Goal: Contribute content: Add original content to the website for others to see

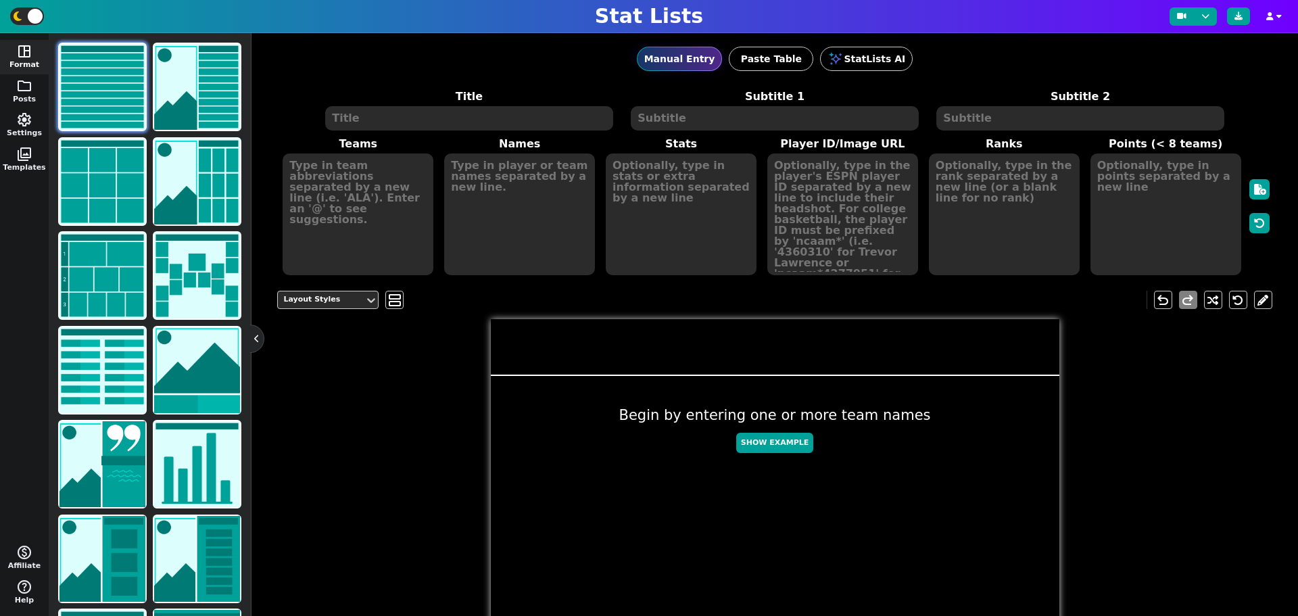
click at [101, 70] on img at bounding box center [102, 87] width 86 height 86
click at [530, 126] on textarea at bounding box center [468, 118] width 287 height 24
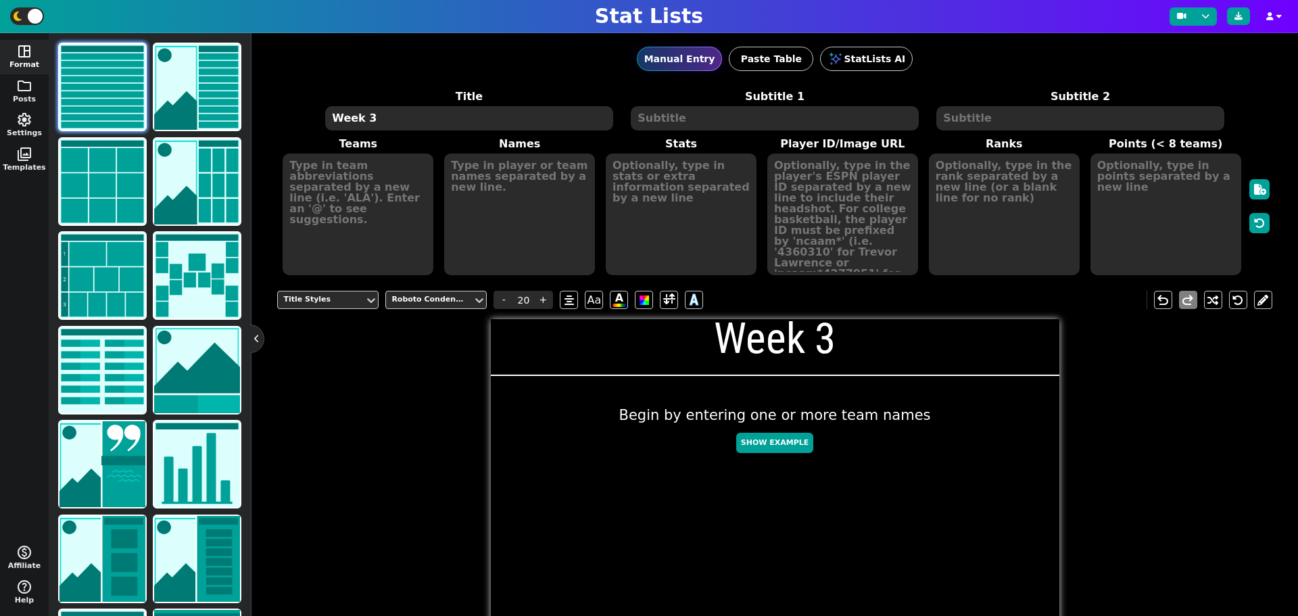
type textarea "Week 3"
click at [706, 118] on textarea at bounding box center [774, 118] width 287 height 24
type input "10"
type textarea "b"
drag, startPoint x: 475, startPoint y: 112, endPoint x: 456, endPoint y: 115, distance: 19.2
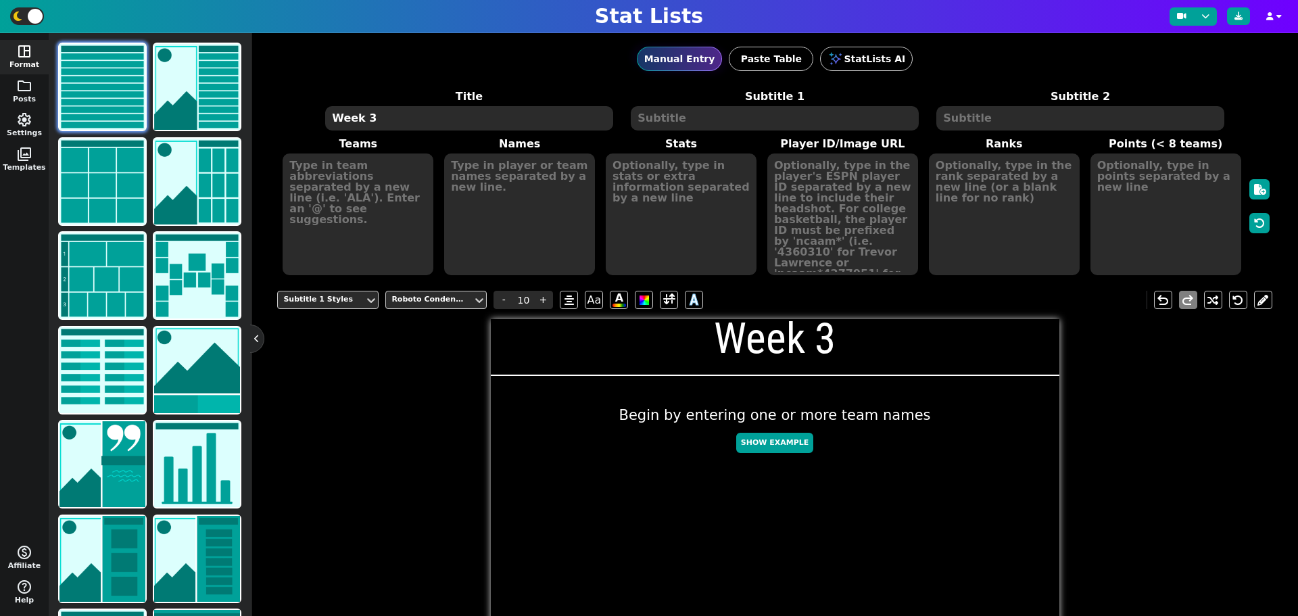
click at [475, 112] on textarea "Week 3" at bounding box center [468, 118] width 287 height 24
type input "20"
drag, startPoint x: 435, startPoint y: 118, endPoint x: 309, endPoint y: 116, distance: 125.8
click at [309, 116] on div "Title Week 3 Subtitle 1 Subtitle 2" at bounding box center [774, 110] width 986 height 43
type textarea "BRParlay"
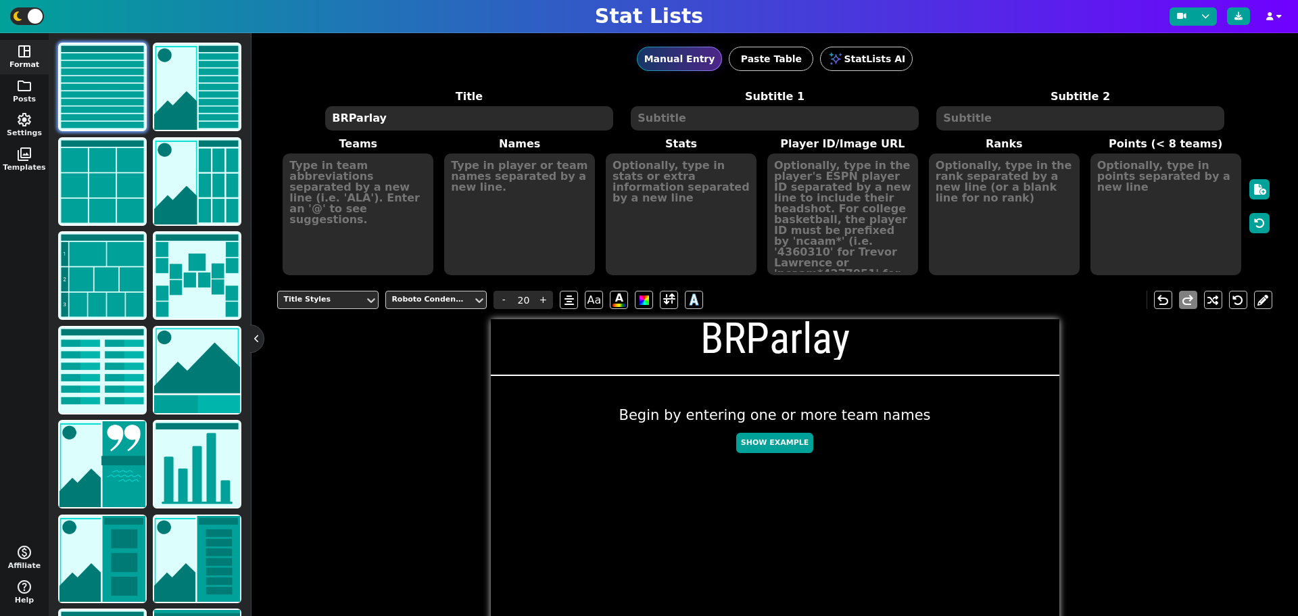
click at [674, 113] on textarea at bounding box center [774, 118] width 287 height 24
type input "10"
type textarea "2025 Season"
type textarea "W"
click at [740, 115] on textarea "2025 Season" at bounding box center [774, 118] width 287 height 24
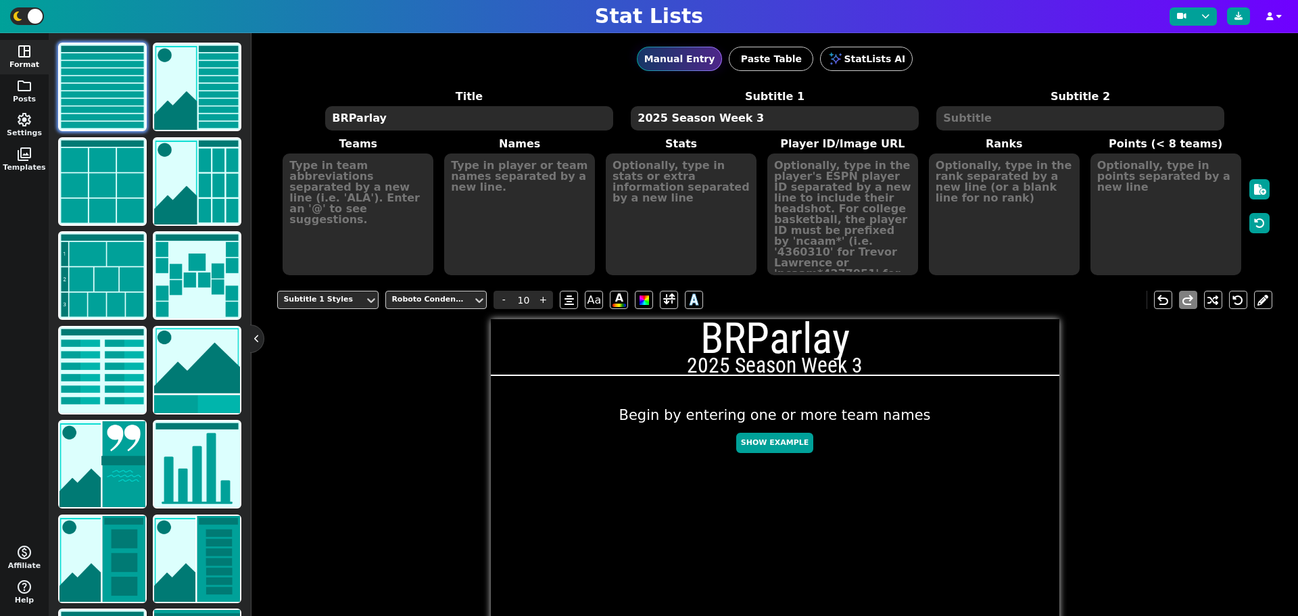
type textarea "2025 Season Week 3"
click at [1001, 126] on textarea at bounding box center [1079, 118] width 287 height 24
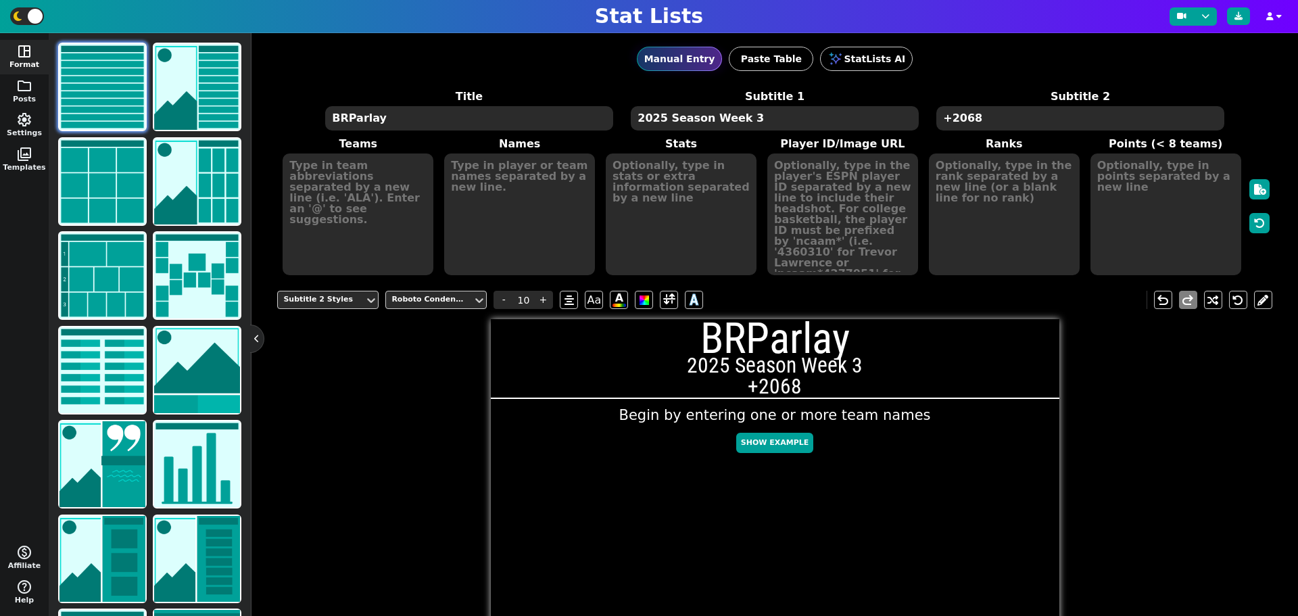
type textarea "+2068"
click at [348, 174] on textarea at bounding box center [358, 214] width 151 height 122
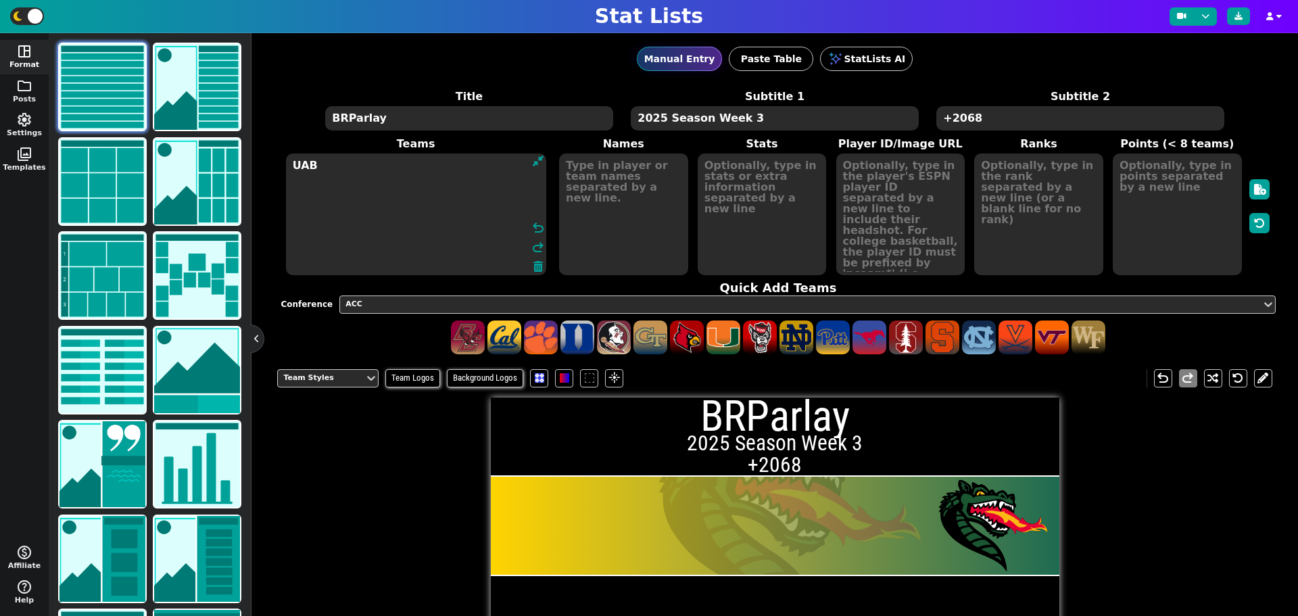
type textarea "UAB"
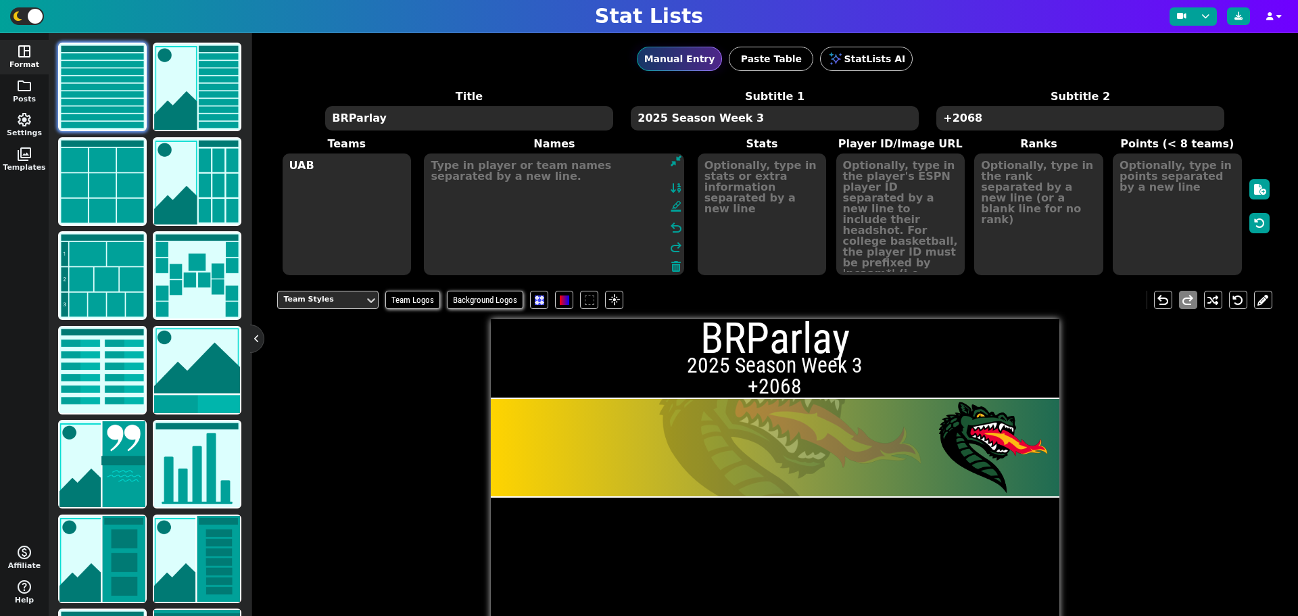
click at [611, 172] on textarea at bounding box center [554, 214] width 260 height 122
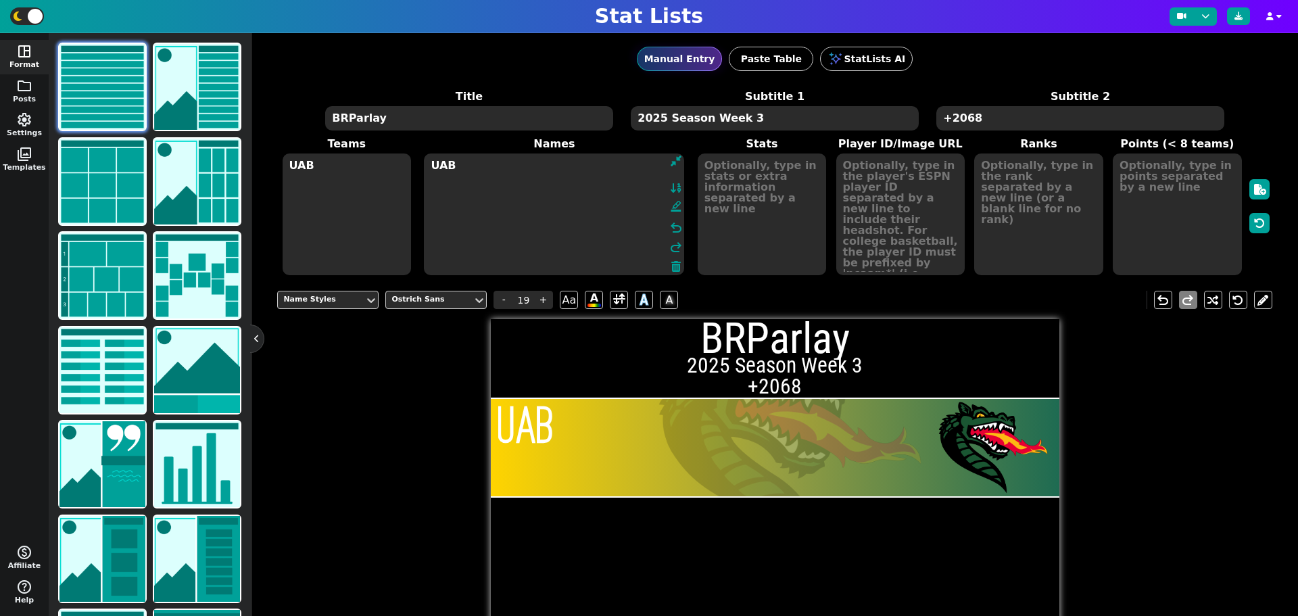
type textarea "UAB"
click at [716, 164] on textarea at bounding box center [762, 214] width 129 height 122
type input "23"
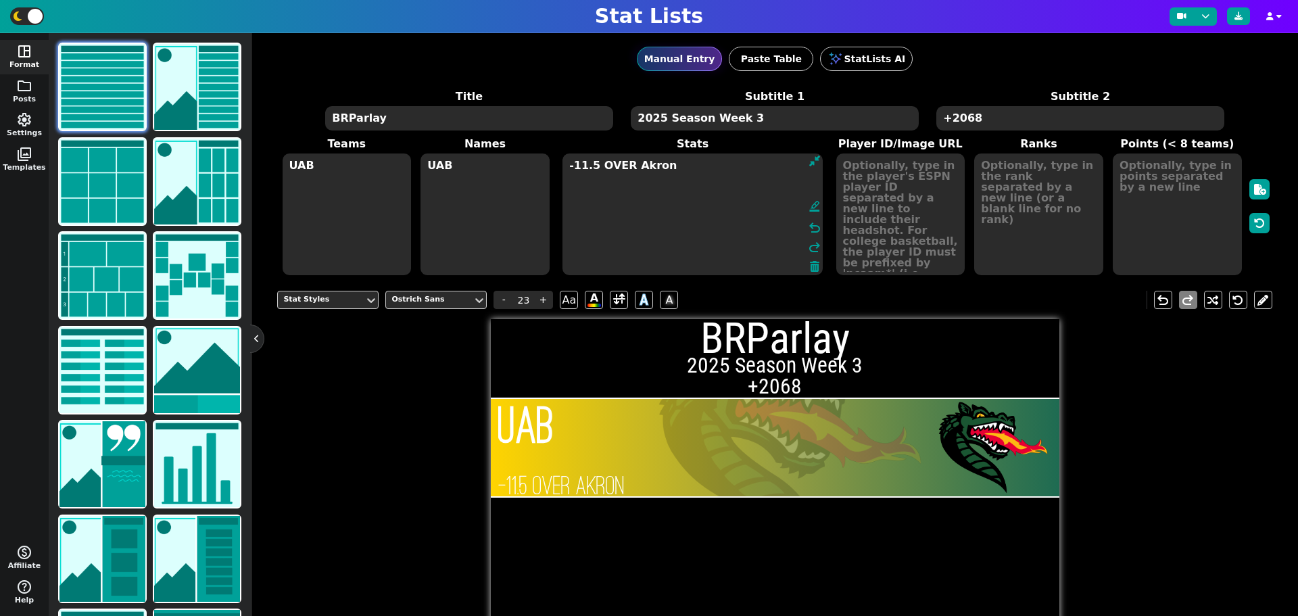
click at [331, 172] on textarea "UAB" at bounding box center [347, 214] width 129 height 122
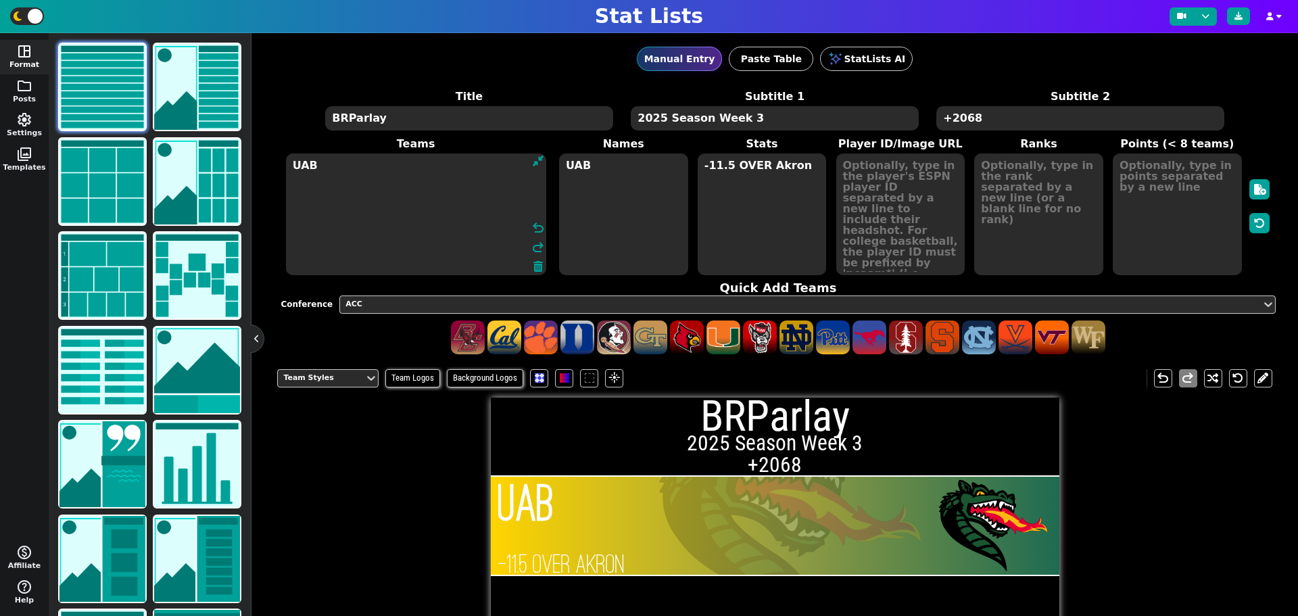
click at [795, 172] on textarea "-11.5 OVER Akron" at bounding box center [762, 214] width 129 height 122
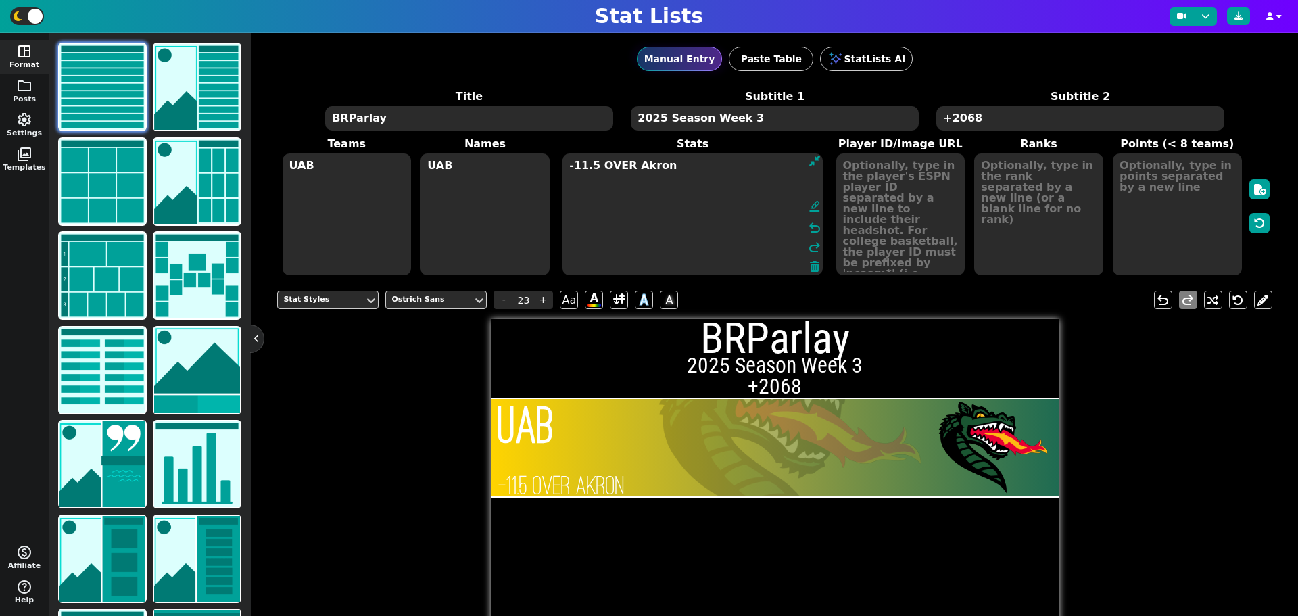
type textarea "-11.5 OVER Akron"
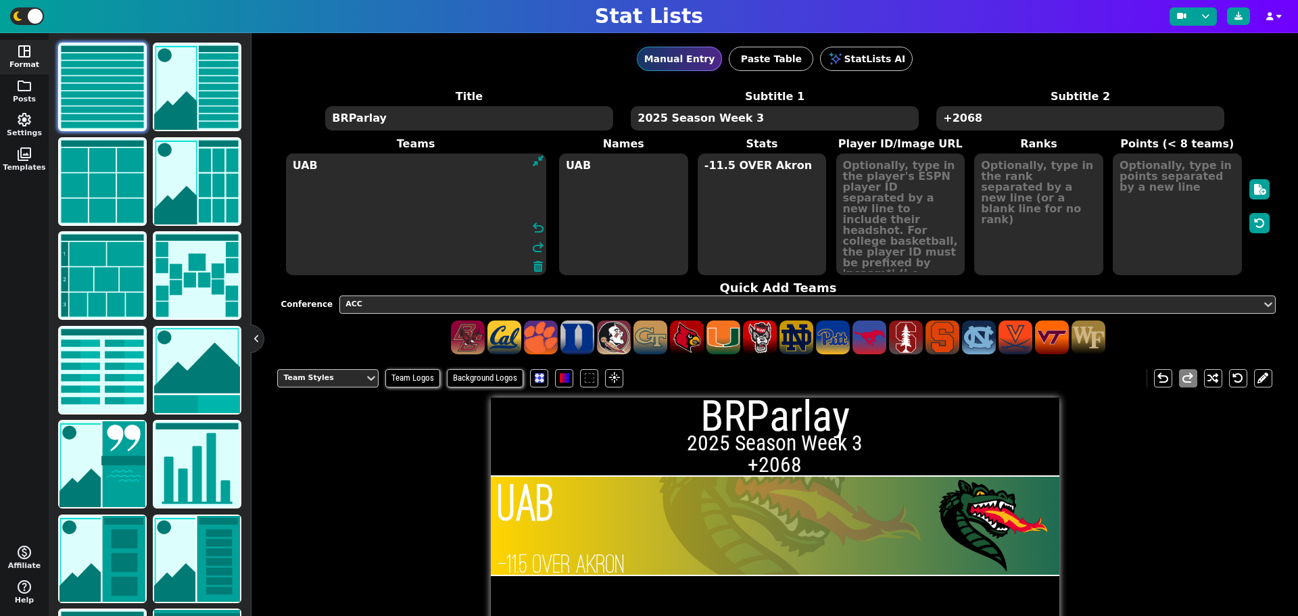
click at [353, 153] on textarea "UAB" at bounding box center [416, 214] width 260 height 122
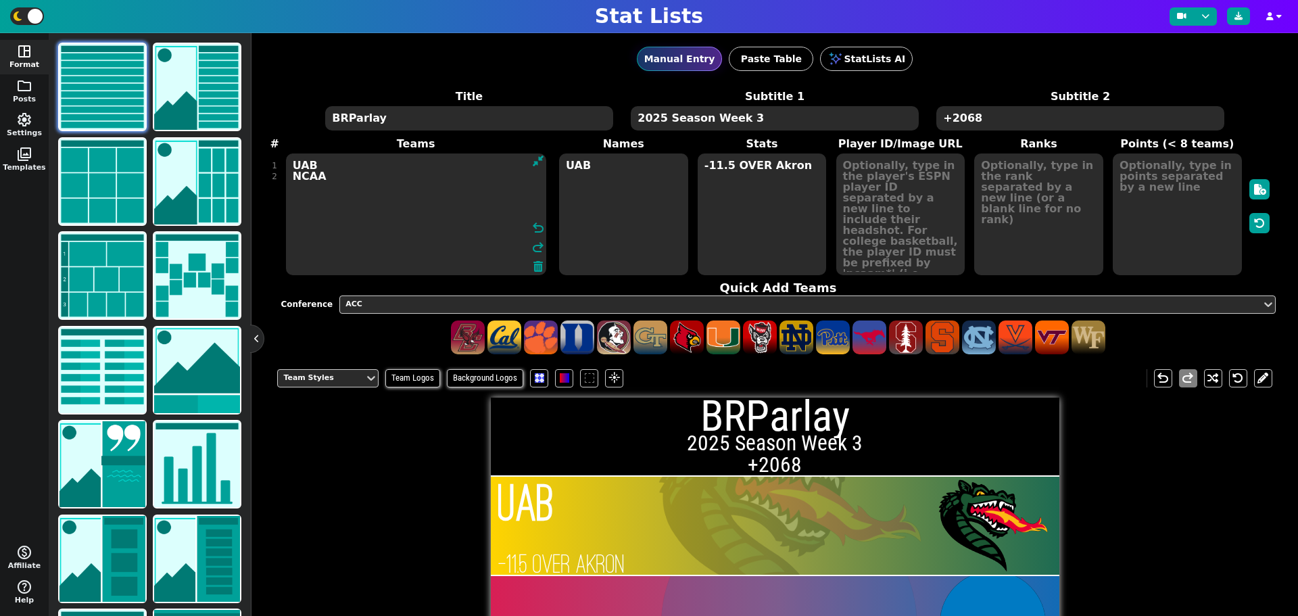
type textarea "UAB NCAA"
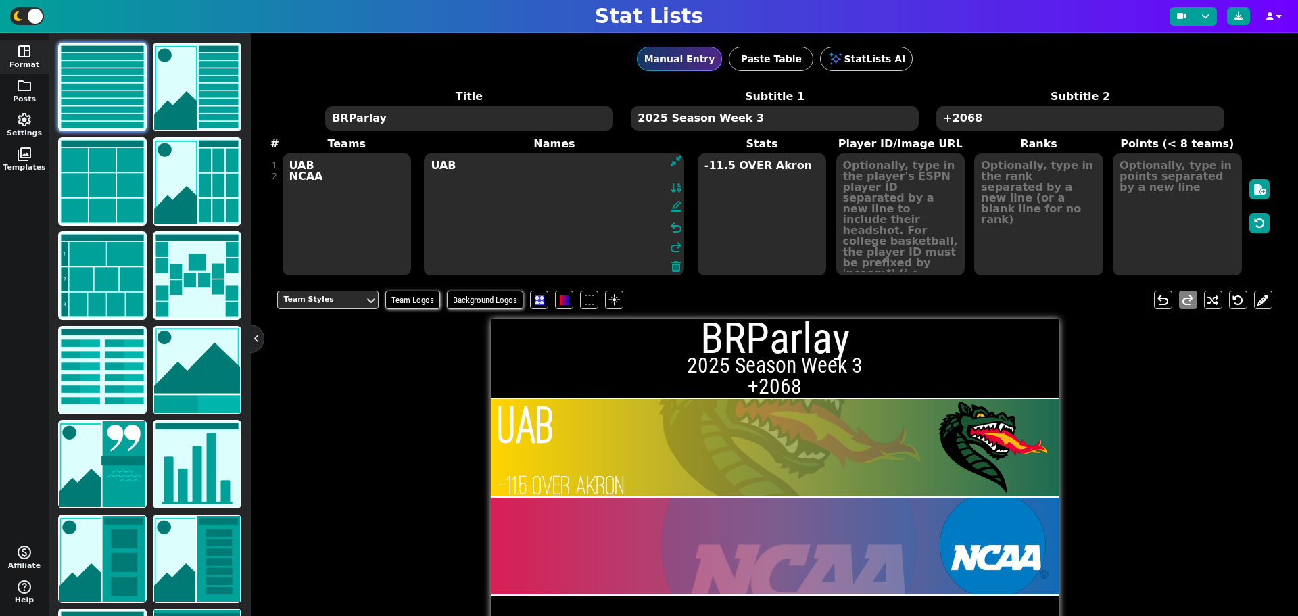
click at [609, 163] on textarea "UAB" at bounding box center [554, 214] width 260 height 122
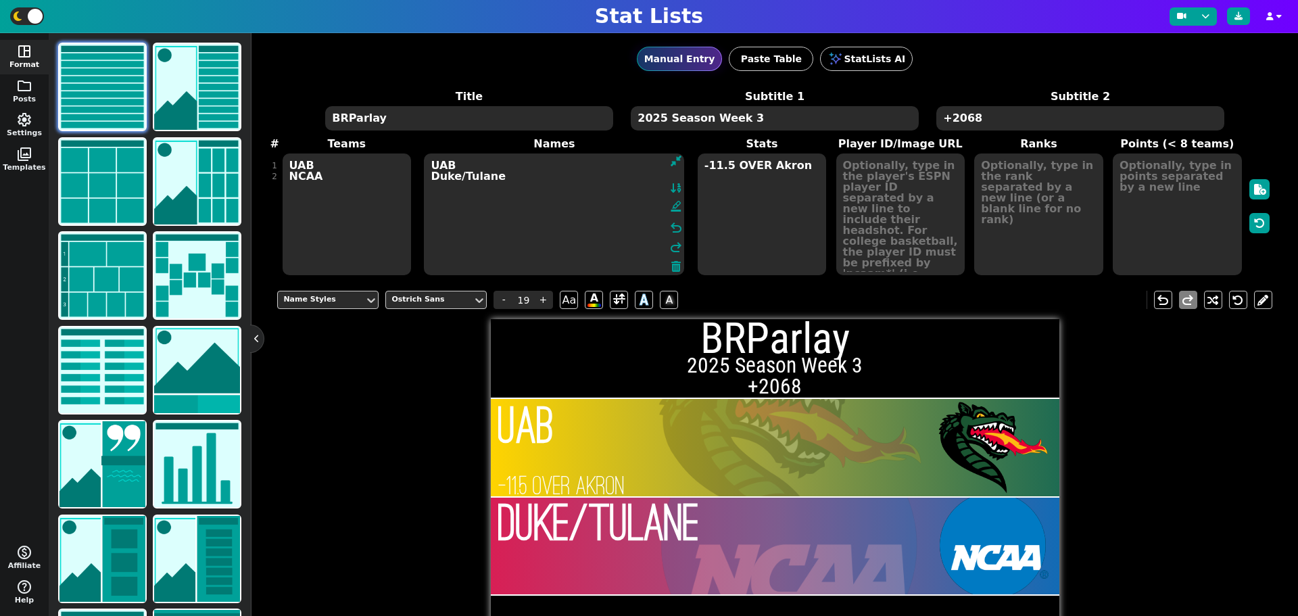
type textarea "UAB Duke/Tulane"
click at [796, 173] on textarea "-11.5 OVER Akron" at bounding box center [762, 214] width 129 height 122
type input "23"
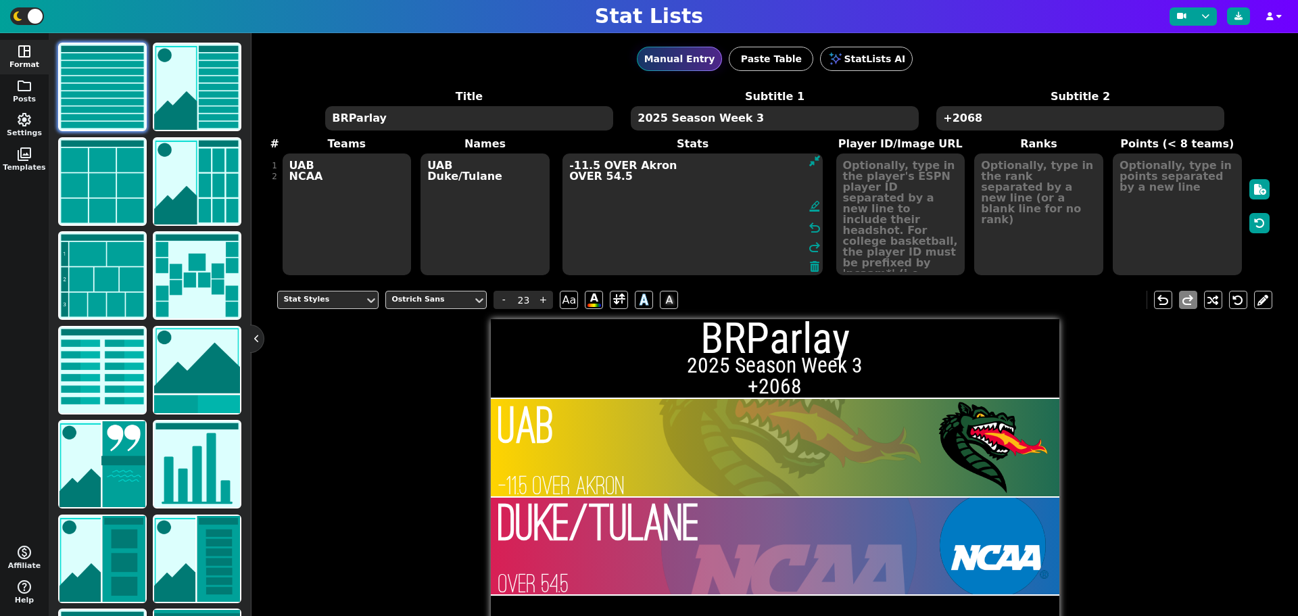
type textarea "-11.5 OVER Akron OVER 54.5"
click at [337, 183] on textarea "UAB NCAA" at bounding box center [347, 214] width 129 height 122
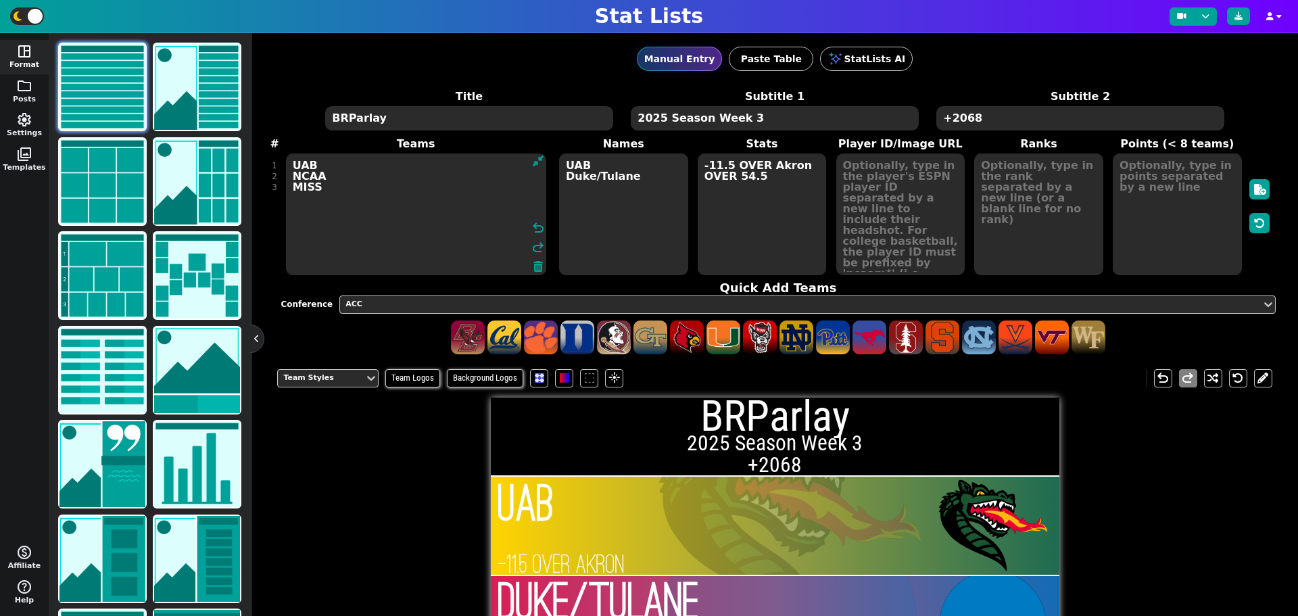
type textarea "UAB NCAA MISS"
click at [640, 185] on textarea "UAB Duke/Tulane" at bounding box center [623, 214] width 129 height 122
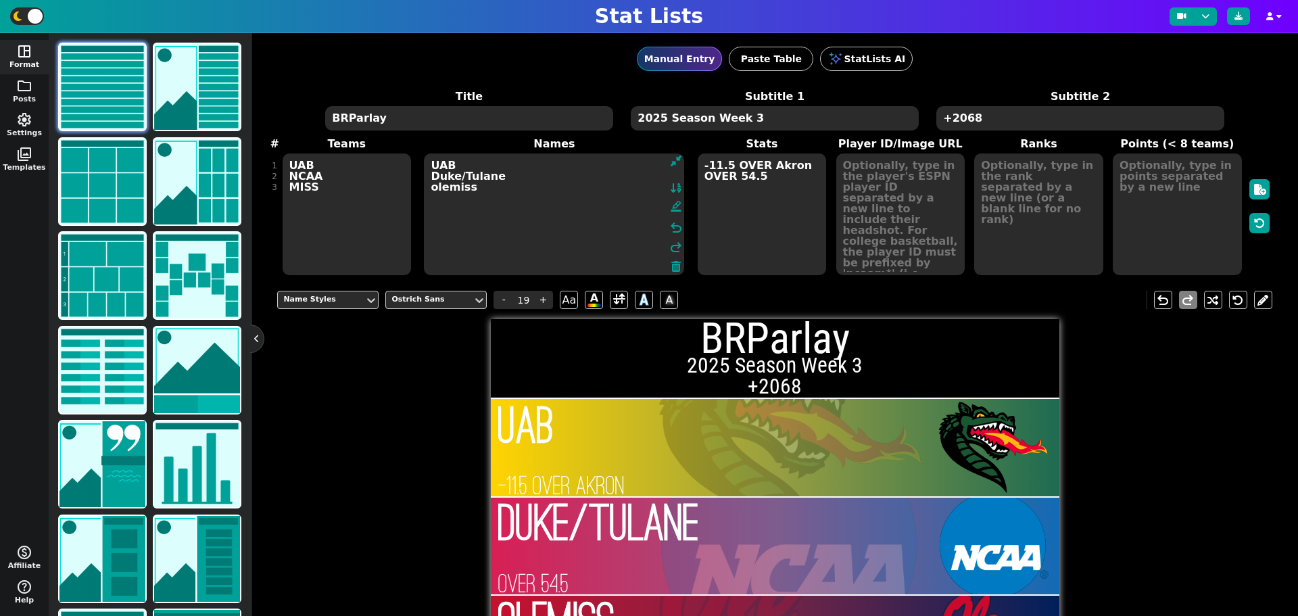
click at [447, 185] on textarea "UAB Duke/Tulane olemiss" at bounding box center [554, 214] width 260 height 122
type textarea "UAB Duke/Tulane ole-miss"
click at [771, 181] on textarea "-11.5 OVER Akron OVER 54.5" at bounding box center [762, 214] width 129 height 122
type input "23"
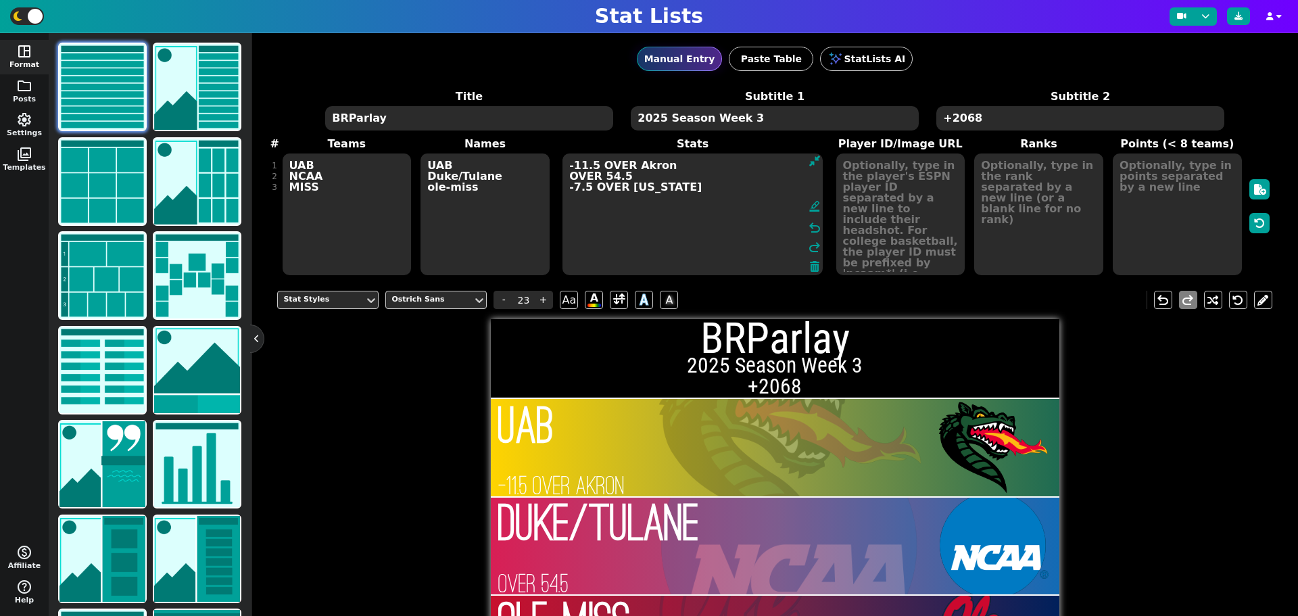
type textarea "-11.5 OVER Akron OVER 54.5 -7.5 OVER ARKANSAS"
click at [325, 182] on textarea "UAB NCAA MISS" at bounding box center [347, 214] width 129 height 122
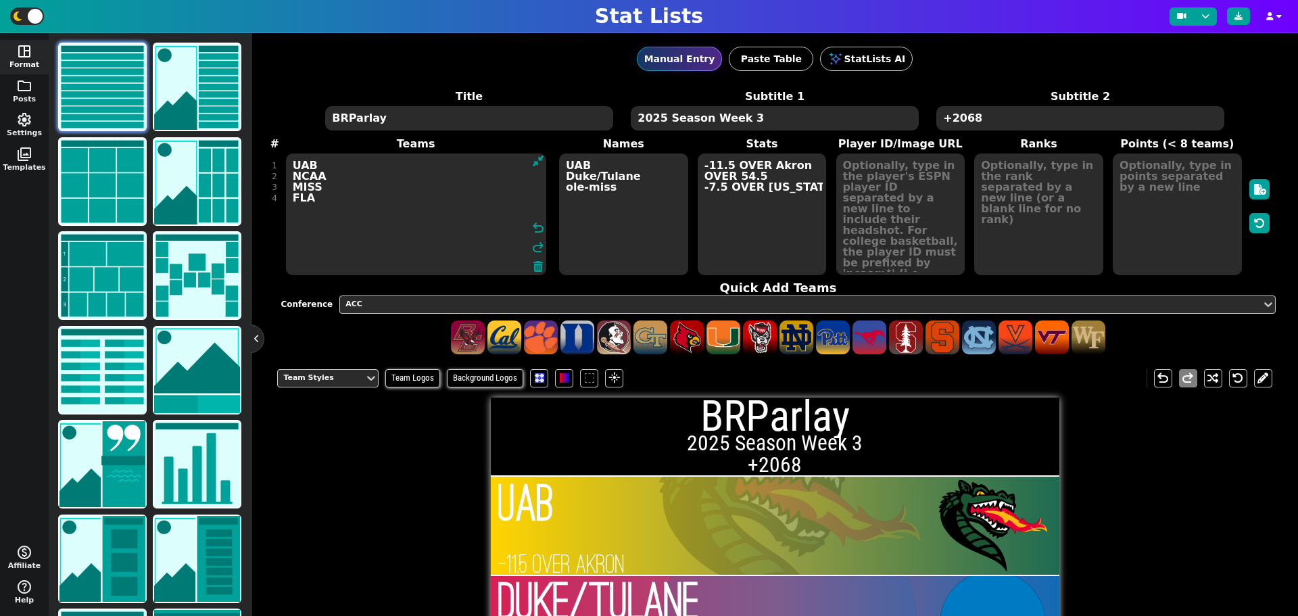
type textarea "UAB NCAA MISS FLA"
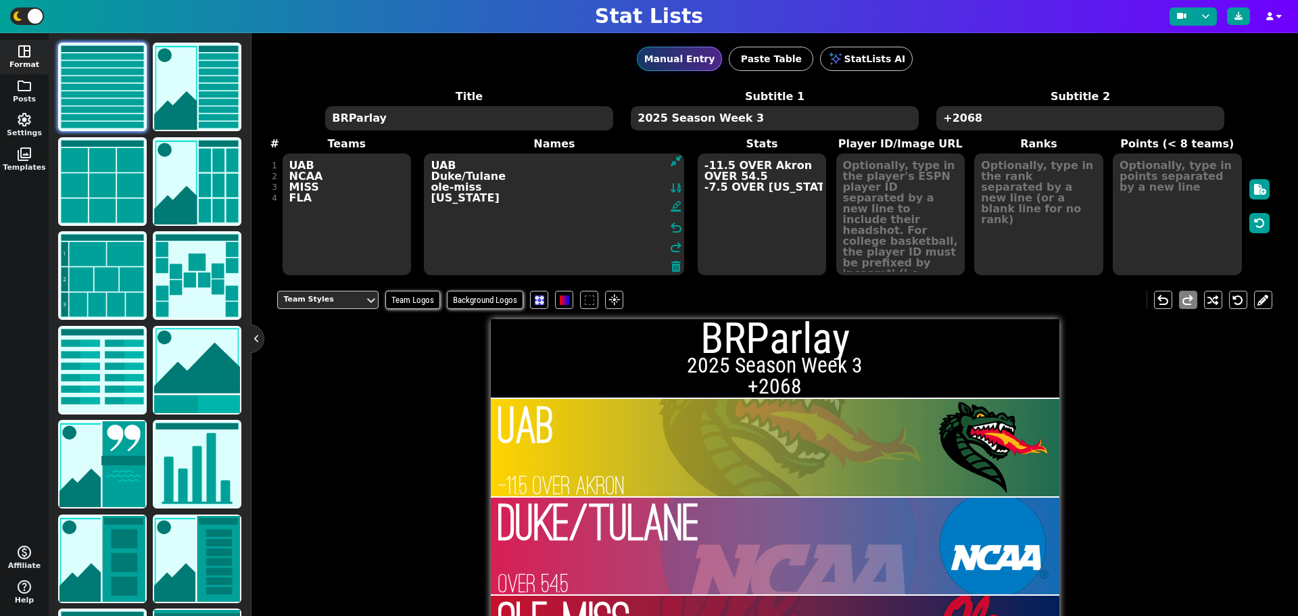
type textarea "UAB Duke/Tulane ole-miss Florida"
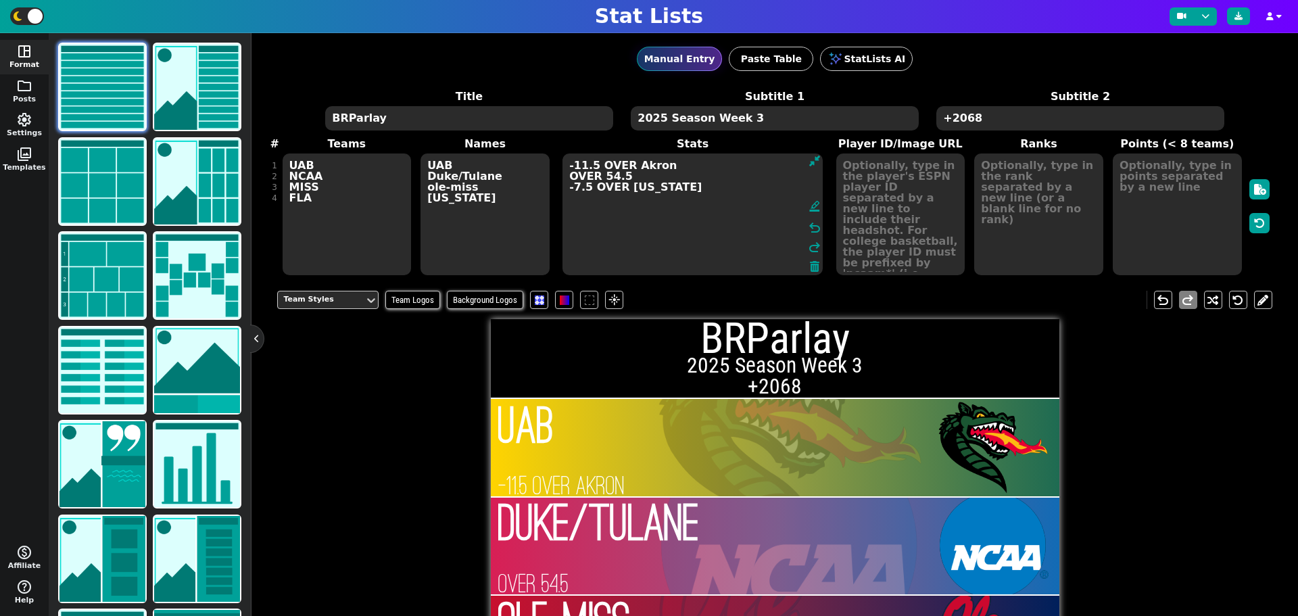
click at [814, 187] on span "-11.5 OVER Akron OVER 54.5 -7.5 OVER ARKANSAS format_ink_highlighter undo redo" at bounding box center [692, 214] width 263 height 124
type textarea "-11.5 OVER Akron OVER 54.5 -7.5 OVER ARKANSAS +7.5 vs LSU"
click at [344, 202] on textarea "UAB NCAA MISS FLA" at bounding box center [347, 214] width 129 height 122
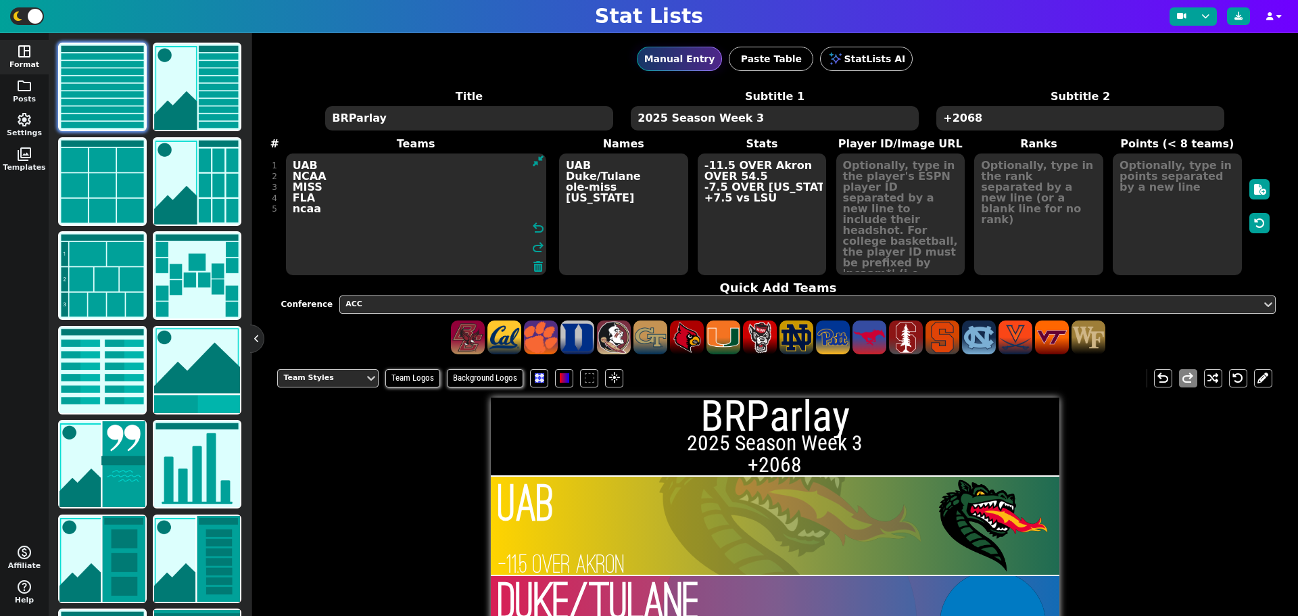
type textarea "UAB NCAA MISS FLA ncaa"
click at [644, 194] on textarea "UAB Duke/Tulane ole-miss Florida" at bounding box center [623, 214] width 129 height 122
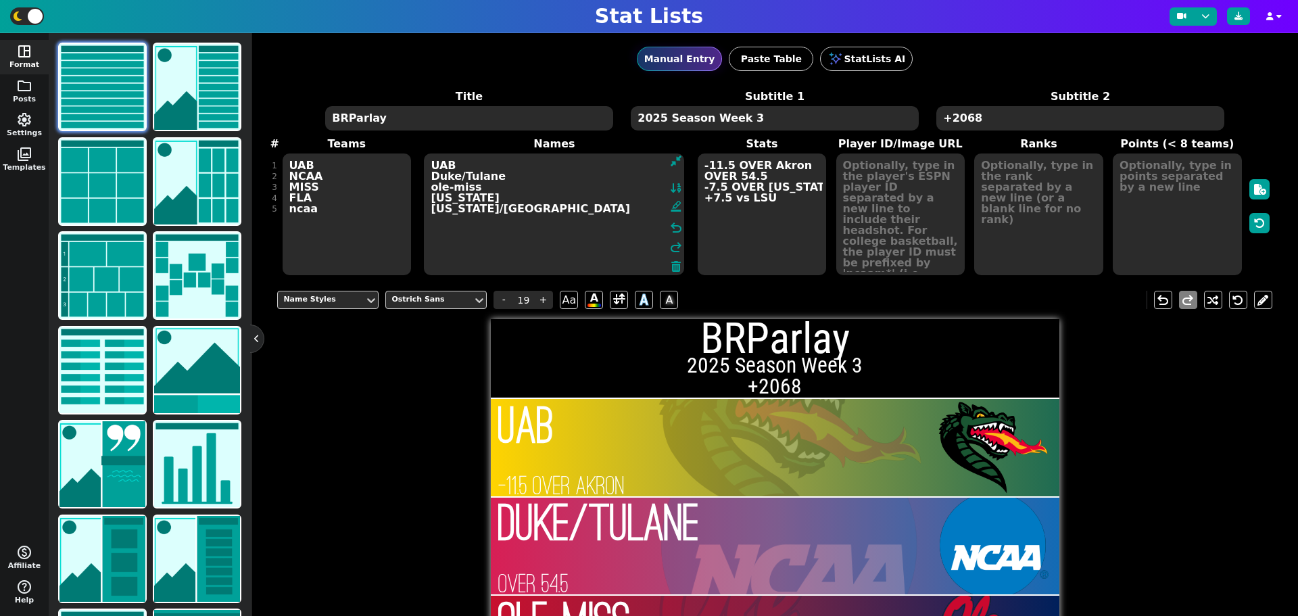
click at [535, 208] on textarea "UAB Duke/Tulane ole-miss Florida OREGON/NORTHWETERN" at bounding box center [554, 214] width 260 height 122
type textarea "UAB Duke/Tulane ole-miss Florida OREGON/NORTHWESTERN"
click at [778, 196] on textarea "-11.5 OVER Akron OVER 54.5 -7.5 OVER ARKANSAS +7.5 vs LSU" at bounding box center [762, 214] width 129 height 122
type input "23"
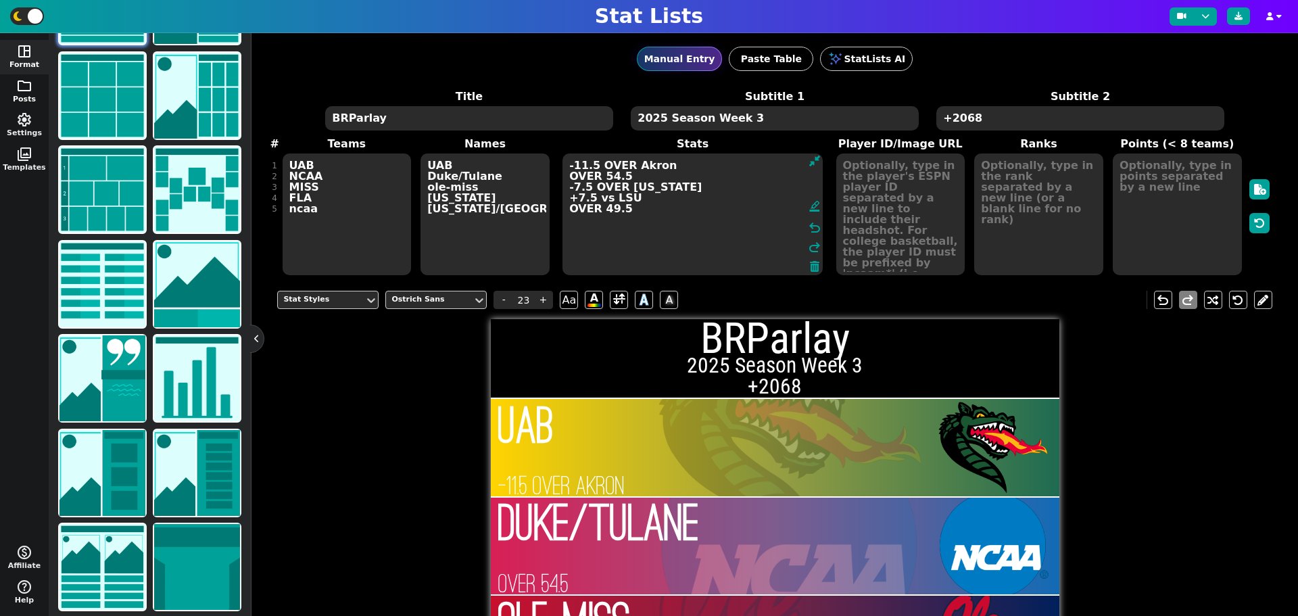
type textarea "-11.5 OVER Akron OVER 54.5 -7.5 OVER ARKANSAS +7.5 vs LSU OVER 49.5"
click at [30, 83] on span "folder" at bounding box center [24, 86] width 16 height 16
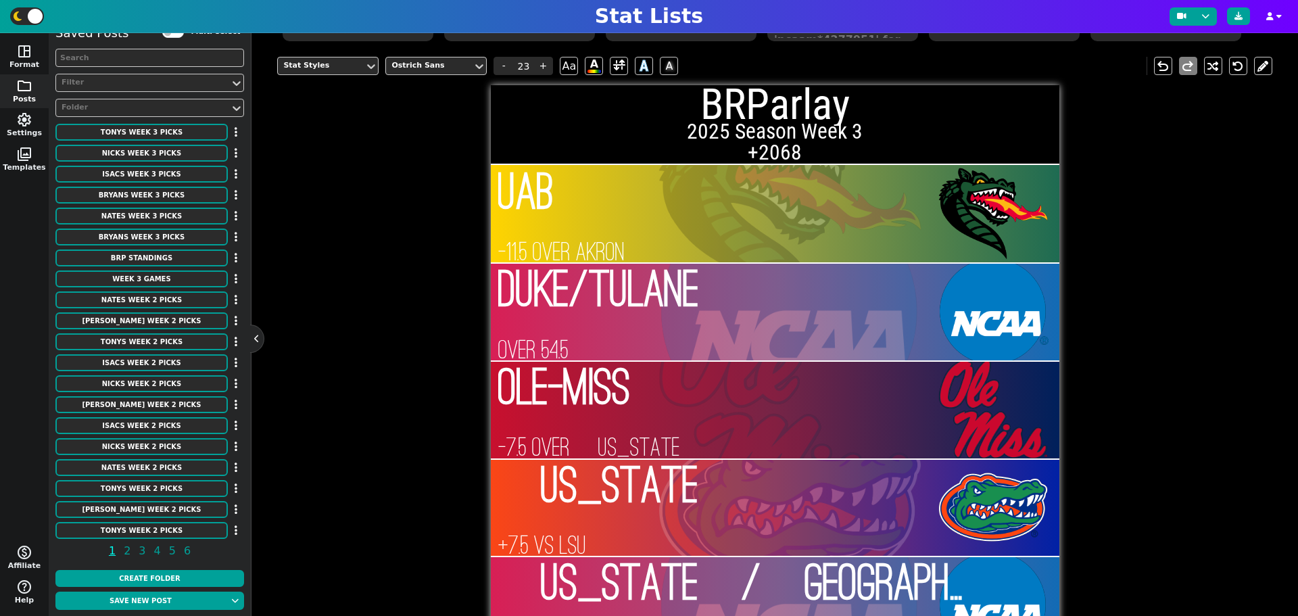
scroll to position [295, 0]
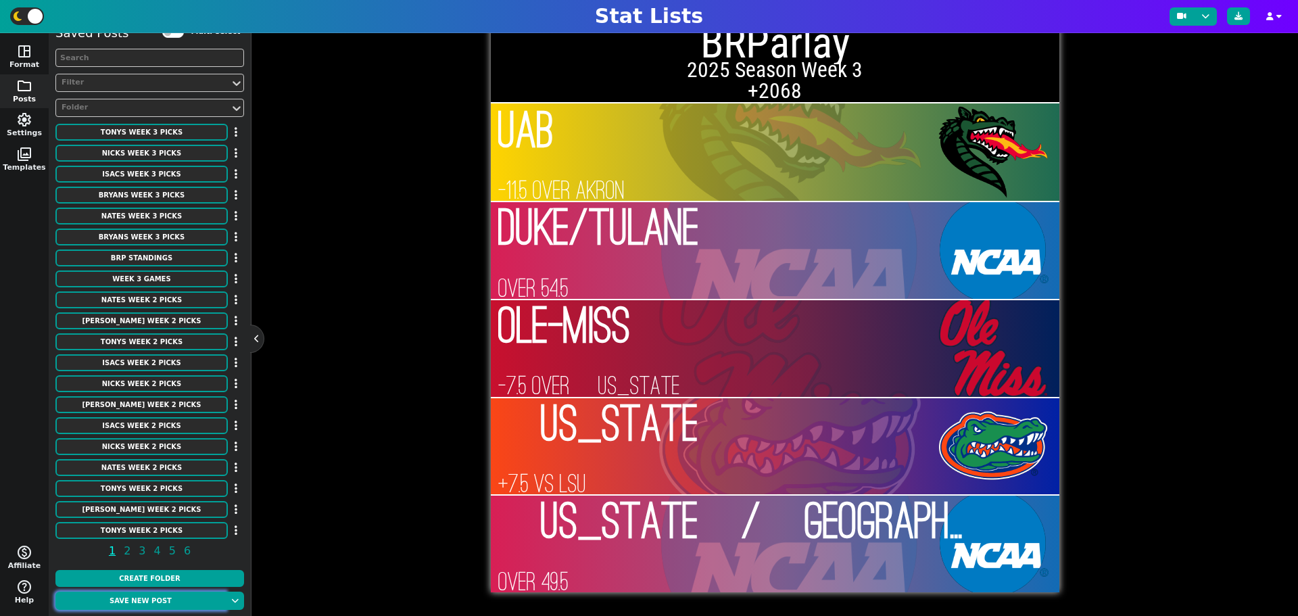
click at [198, 598] on button "Save new post" at bounding box center [140, 601] width 170 height 18
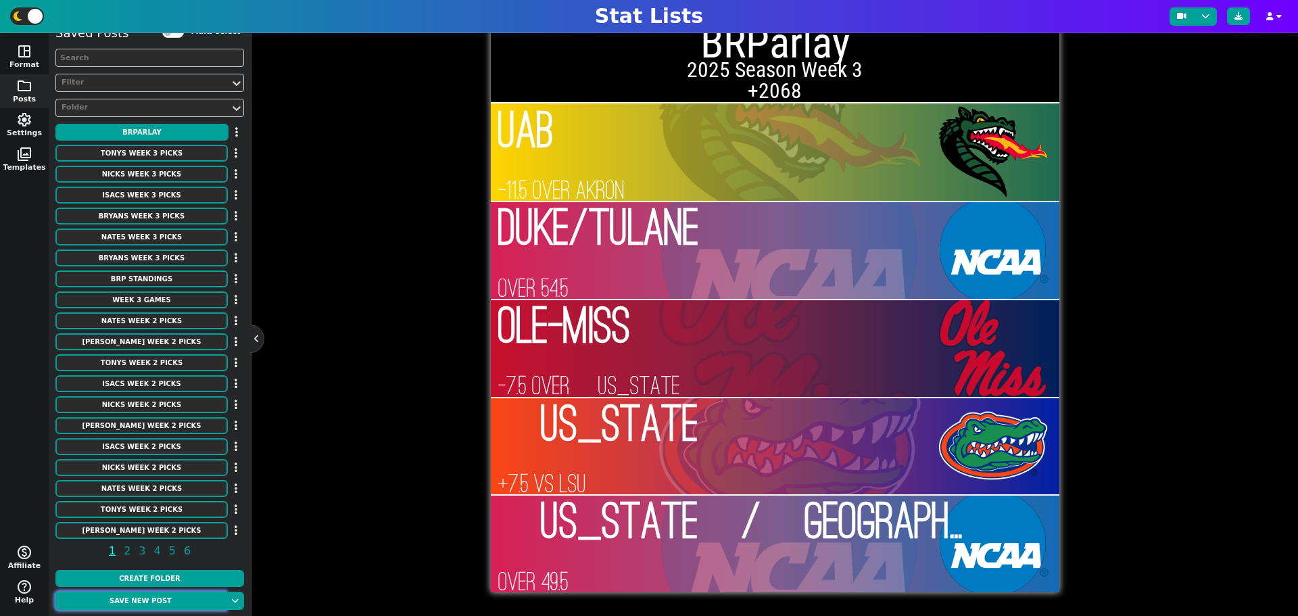
scroll to position [0, 0]
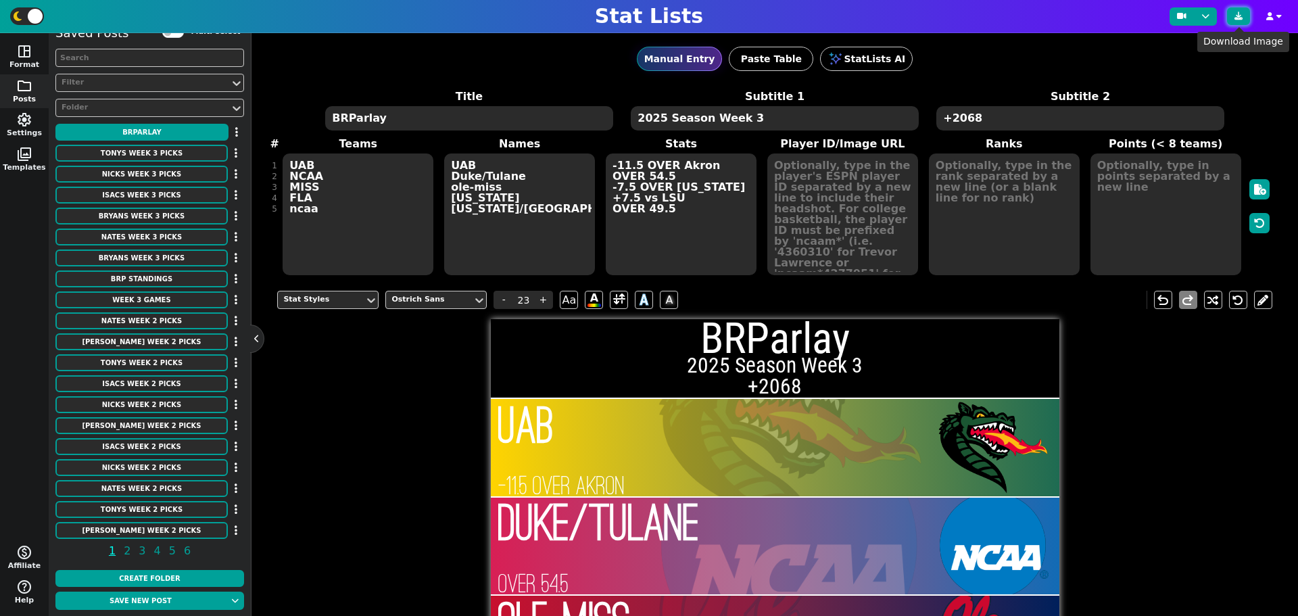
click at [1236, 19] on icon at bounding box center [1238, 16] width 8 height 8
click at [393, 113] on textarea "BRParlay" at bounding box center [468, 118] width 287 height 24
type input "20"
drag, startPoint x: 393, startPoint y: 116, endPoint x: 332, endPoint y: 120, distance: 61.7
click at [332, 120] on textarea "BRParlay" at bounding box center [468, 118] width 287 height 24
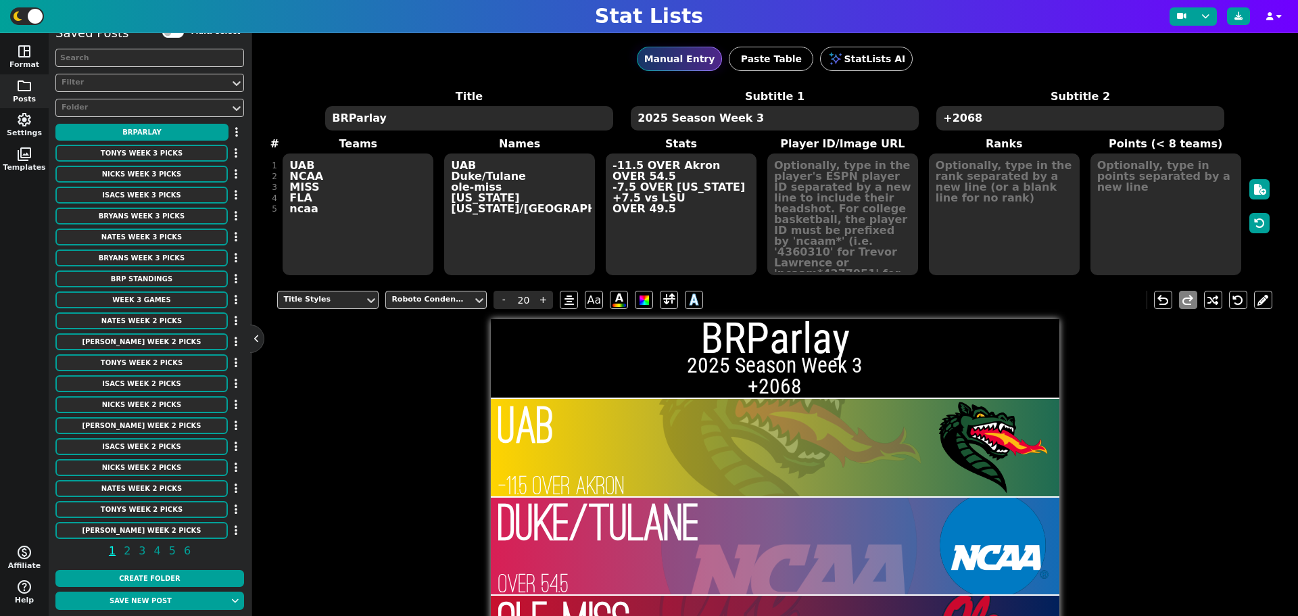
type textarea "r"
type textarea "Red Rocket"
click at [1023, 122] on textarea "+2068" at bounding box center [1079, 118] width 287 height 24
type input "10"
type textarea "+272571"
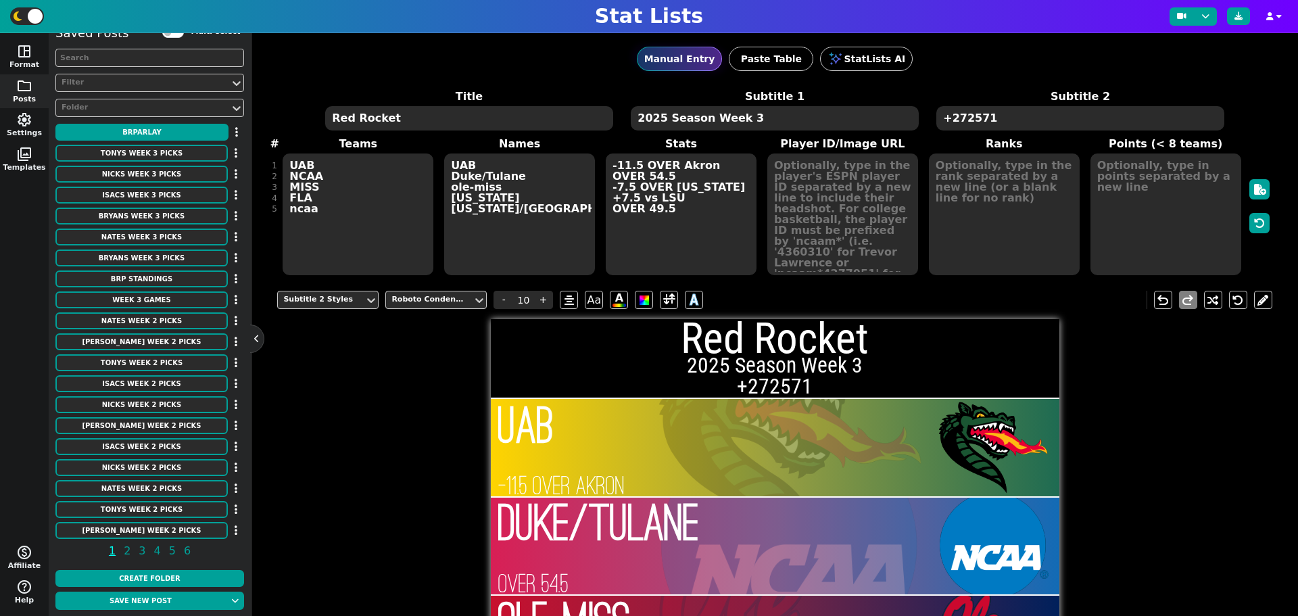
click at [347, 162] on textarea "UAB NCAA MISS FLA ncaa" at bounding box center [358, 214] width 151 height 122
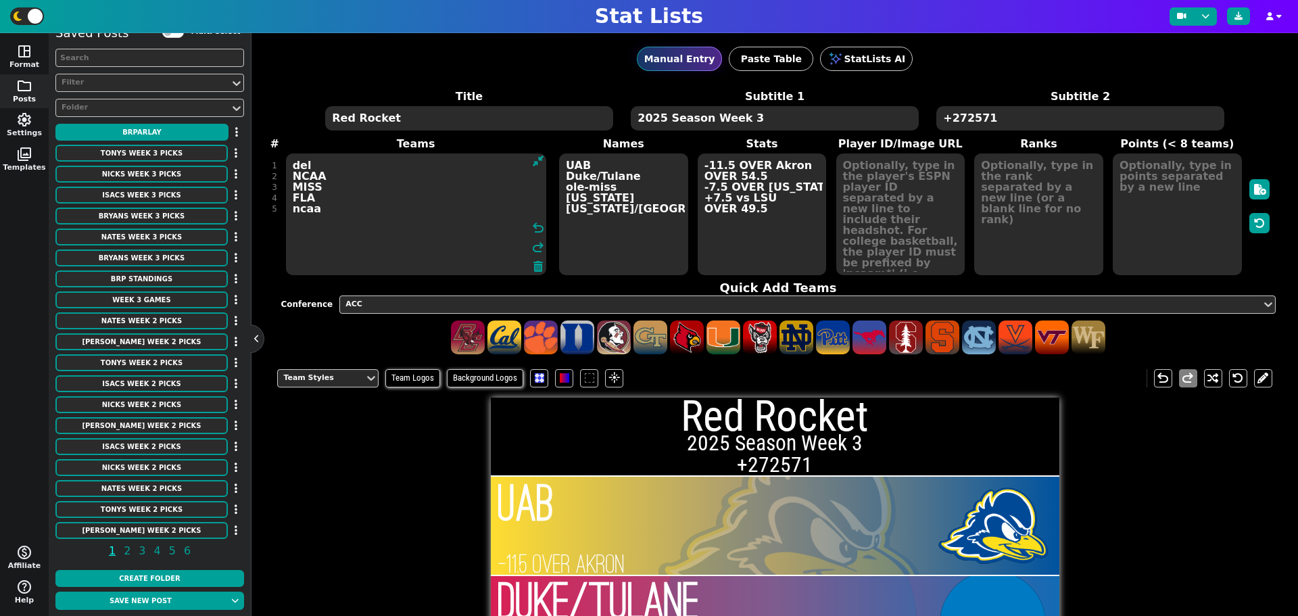
type textarea "del NCAA MISS FLA ncaa"
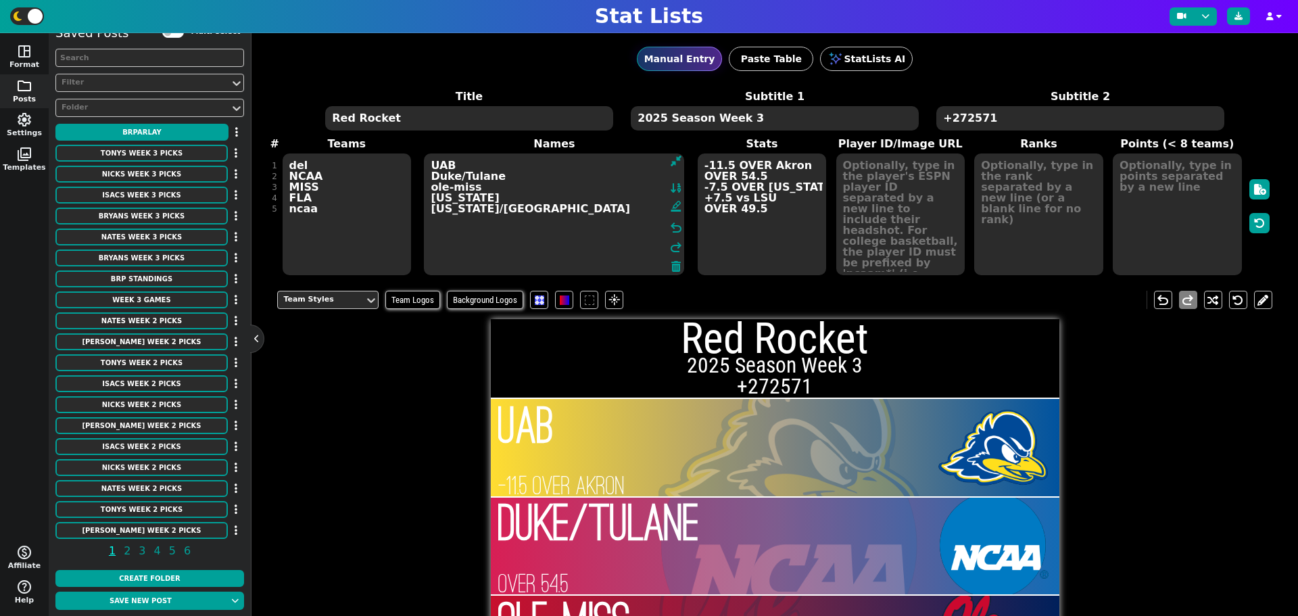
drag, startPoint x: 604, startPoint y: 164, endPoint x: 441, endPoint y: 162, distance: 163.6
click at [431, 162] on textarea "UAB Duke/Tulane ole-miss Florida OREGON/NORTHWESTERN" at bounding box center [554, 214] width 260 height 122
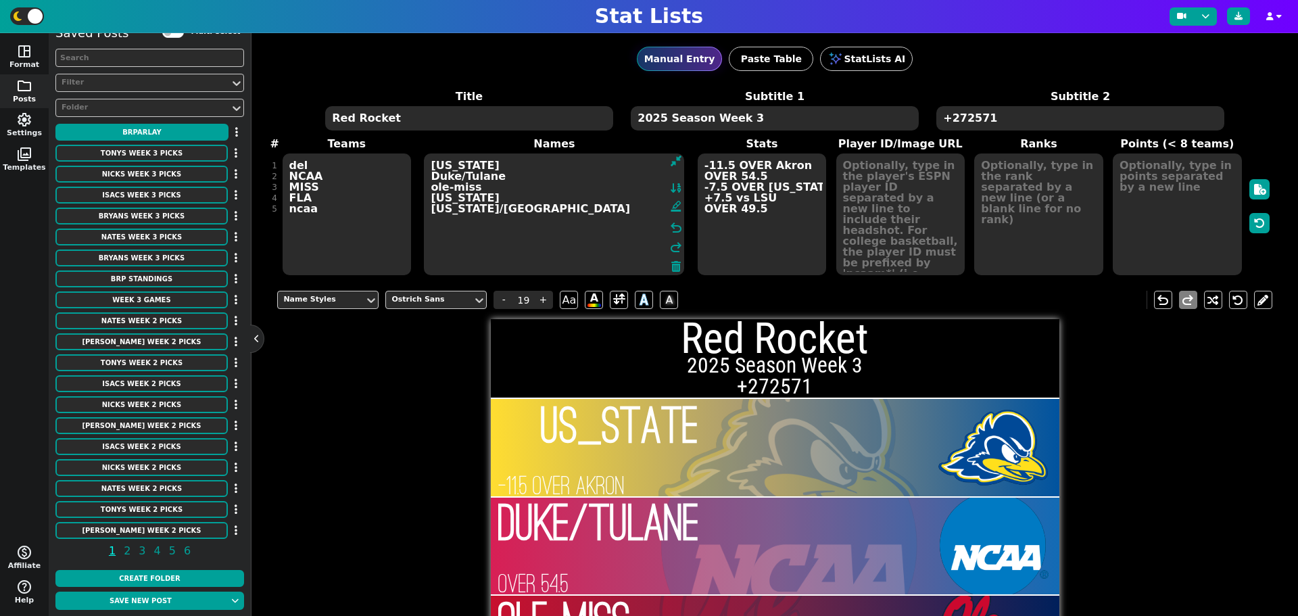
type textarea "Delaware Duke/Tulane ole-miss Florida OREGON/NORTHWESTERN"
click at [790, 158] on textarea "-11.5 OVER Akron OVER 54.5 -7.5 OVER ARKANSAS +7.5 vs LSU OVER 49.5" at bounding box center [762, 214] width 129 height 122
type input "23"
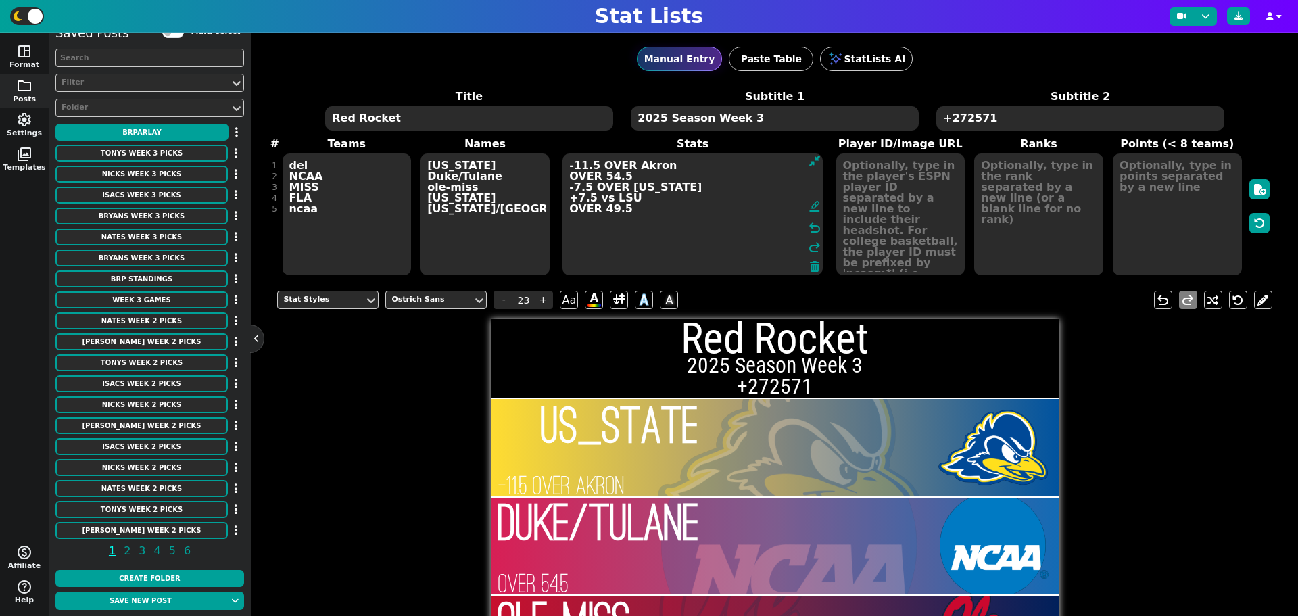
drag, startPoint x: 592, startPoint y: 165, endPoint x: 563, endPoint y: 164, distance: 28.4
click at [563, 164] on textarea "-11.5 OVER Akron OVER 54.5 -7.5 OVER ARKANSAS +7.5 vs LSU OVER 49.5" at bounding box center [692, 214] width 260 height 122
click at [570, 164] on textarea "OVER Akron OVER 54.5 -7.5 OVER ARKANSAS +7.5 vs LSU OVER 49.5" at bounding box center [692, 214] width 260 height 122
click at [631, 164] on textarea "OVER Akron OVER 54.5 -7.5 OVER ARKANSAS +7.5 vs LSU OVER 49.5" at bounding box center [692, 214] width 260 height 122
click at [629, 162] on textarea "OVER OVER 54.5 -7.5 OVER ARKANSAS +7.5 vs LSU OVER 49.5" at bounding box center [692, 214] width 260 height 122
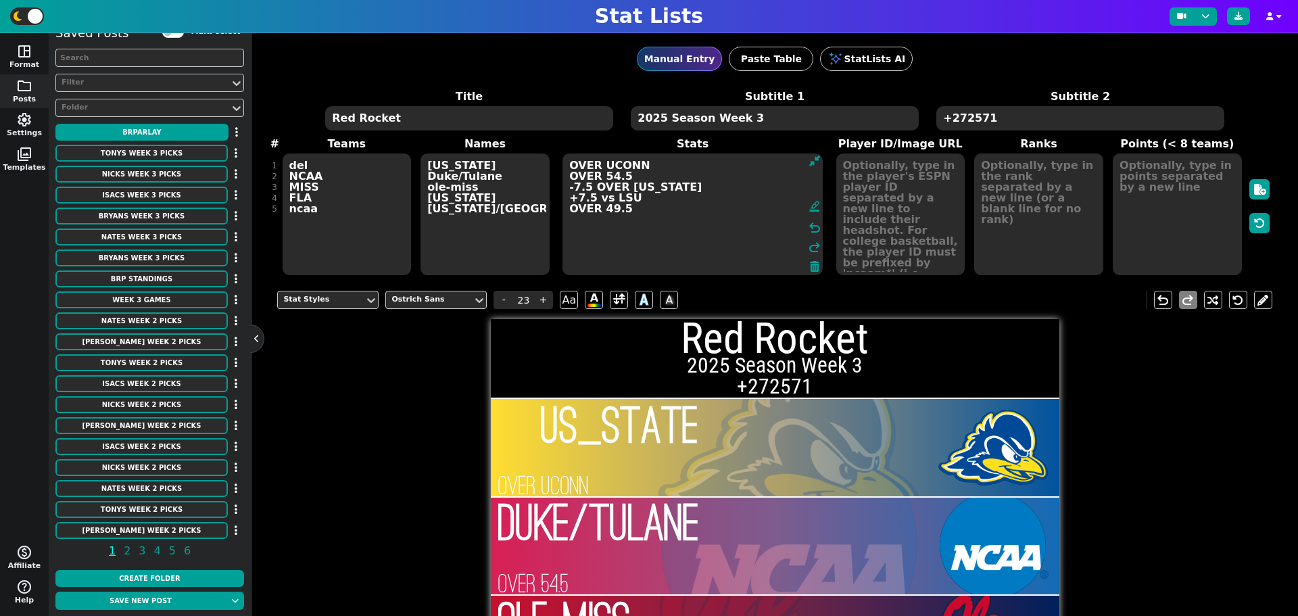
type textarea "OVER UCONN OVER 54.5 -7.5 OVER ARKANSAS +7.5 vs LSU OVER 49.5"
click at [322, 179] on textarea "del NCAA MISS FLA ncaa" at bounding box center [347, 214] width 129 height 122
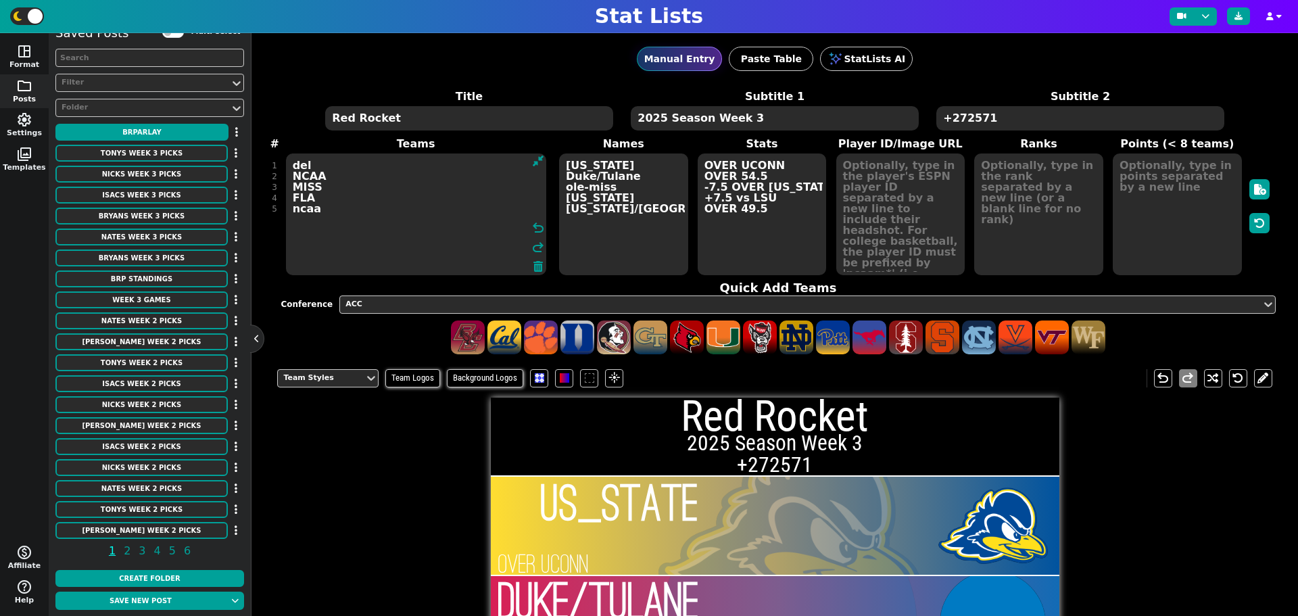
drag, startPoint x: 322, startPoint y: 176, endPoint x: 294, endPoint y: 178, distance: 27.8
click at [294, 178] on textarea "del NCAA MISS FLA ncaa" at bounding box center [416, 214] width 260 height 122
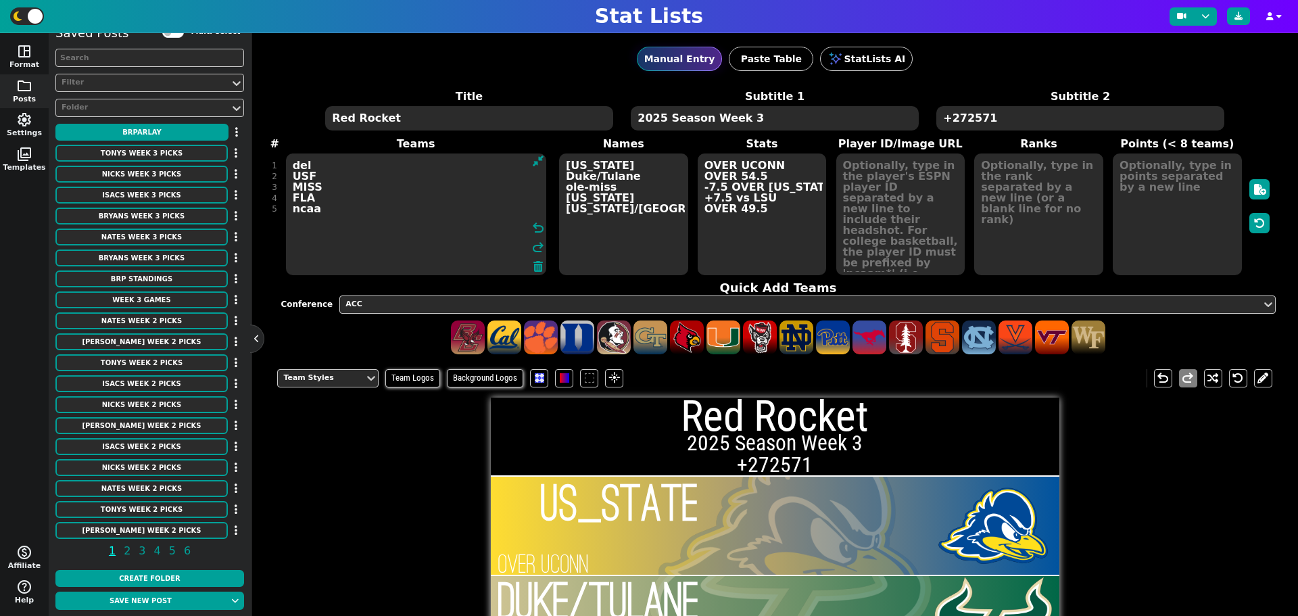
type textarea "del USF MISS FLA ncaa"
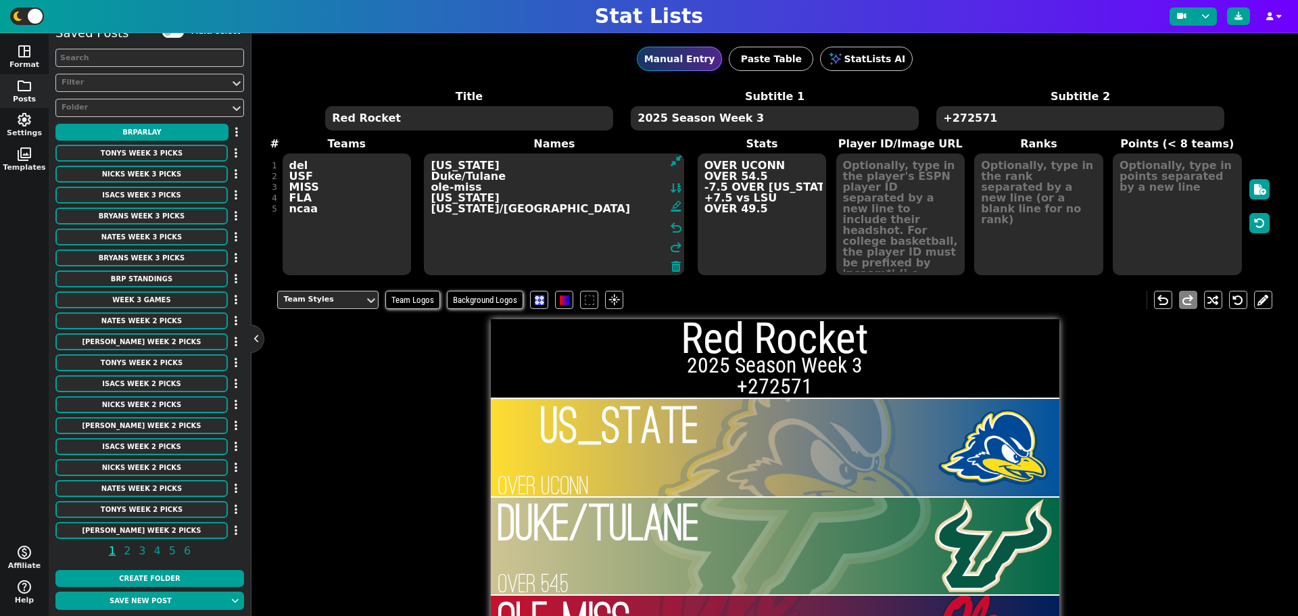
click at [621, 175] on textarea "Delaware Duke/Tulane ole-miss Florida OREGON/NORTHWESTERN" at bounding box center [554, 214] width 260 height 122
drag, startPoint x: 500, startPoint y: 174, endPoint x: 431, endPoint y: 176, distance: 68.3
click at [431, 176] on textarea "Delaware Duke/Tulane ole-miss Florida OREGON/NORTHWESTERN" at bounding box center [554, 214] width 260 height 122
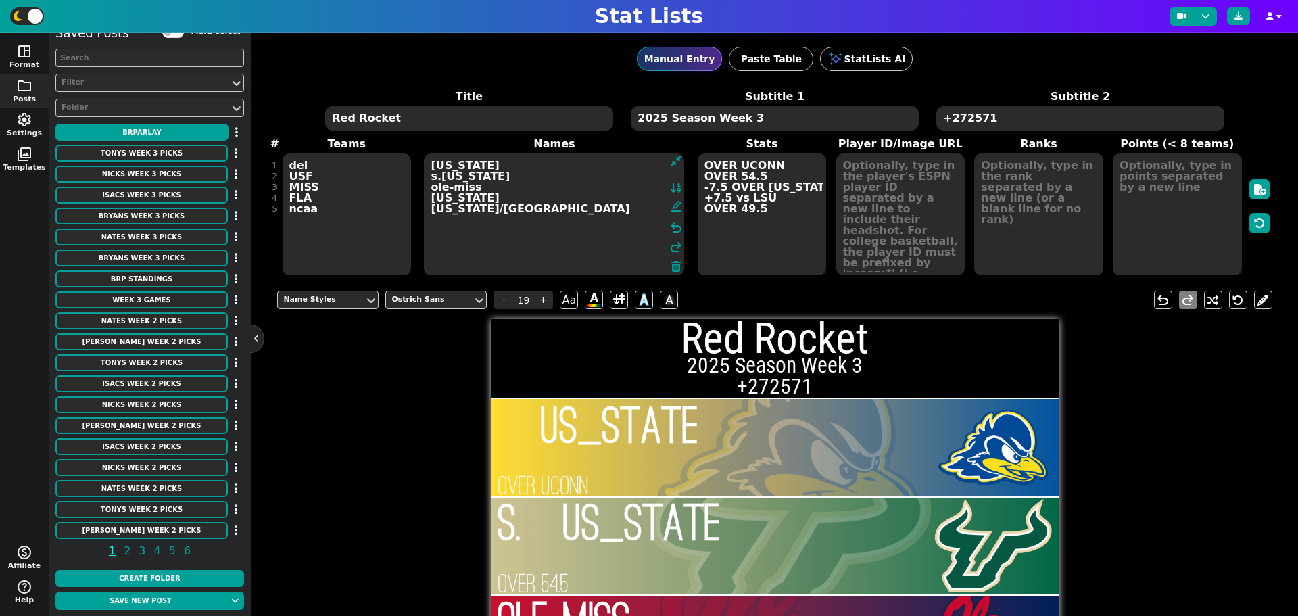
type textarea "Delaware s.fLORIDA ole-miss Florida OREGON/NORTHWESTERN"
click at [758, 176] on textarea "OVER UCONN OVER 54.5 -7.5 OVER ARKANSAS +7.5 vs LSU OVER 49.5" at bounding box center [762, 214] width 129 height 122
type input "23"
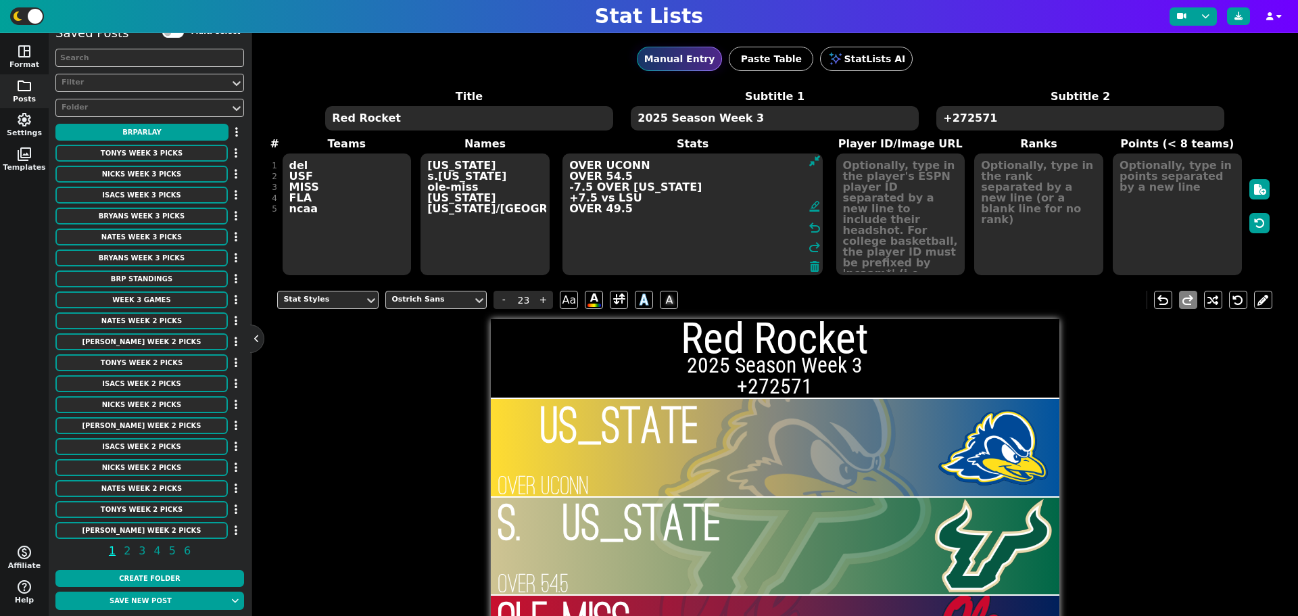
drag, startPoint x: 626, startPoint y: 176, endPoint x: 664, endPoint y: 176, distance: 37.9
click at [597, 176] on textarea "OVER UCONN OVER 54.5 -7.5 OVER ARKANSAS +7.5 vs LSU OVER 49.5" at bounding box center [692, 214] width 260 height 122
click at [664, 212] on textarea "OVER UCONN OVER mIAMI,fl -7.5 OVER ARKANSAS +7.5 vs LSU OVER 49.5" at bounding box center [692, 214] width 260 height 122
type textarea "OVER UCONN OVER mIAMI,fl -7.5 OVER ARKANSAS +7.5 vs LSU OVER 49.5"
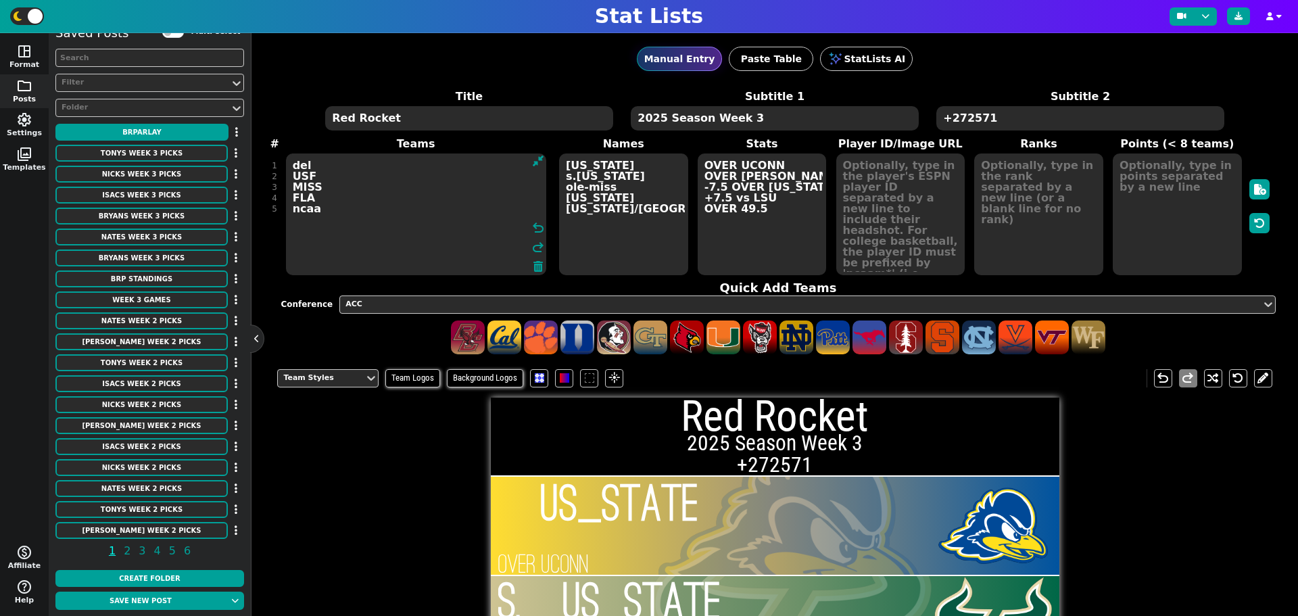
click at [317, 188] on textarea "del USF MISS FLA ncaa" at bounding box center [416, 214] width 260 height 122
drag, startPoint x: 322, startPoint y: 184, endPoint x: 295, endPoint y: 186, distance: 27.1
click at [295, 186] on textarea "del USF MISS FLA ncaa" at bounding box center [416, 214] width 260 height 122
click at [332, 188] on textarea "del USF nmst FLA ncaa" at bounding box center [416, 214] width 260 height 122
type textarea "del USF nmsu FLA ncaa"
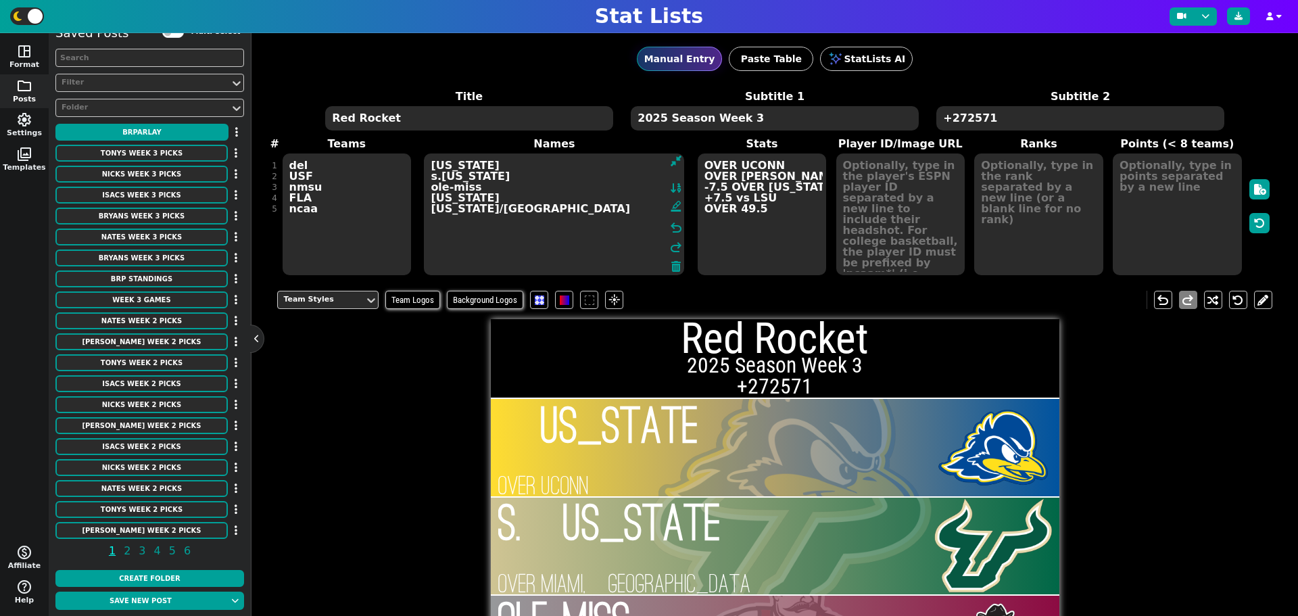
click at [610, 189] on textarea "Delaware s.fLORIDA ole-miss Florida OREGON/NORTHWESTERN" at bounding box center [554, 214] width 260 height 122
drag, startPoint x: 498, startPoint y: 188, endPoint x: 428, endPoint y: 188, distance: 70.3
click at [428, 188] on textarea "Delaware s.fLORIDA ole-miss Florida OREGON/NORTHWESTERN" at bounding box center [554, 214] width 260 height 122
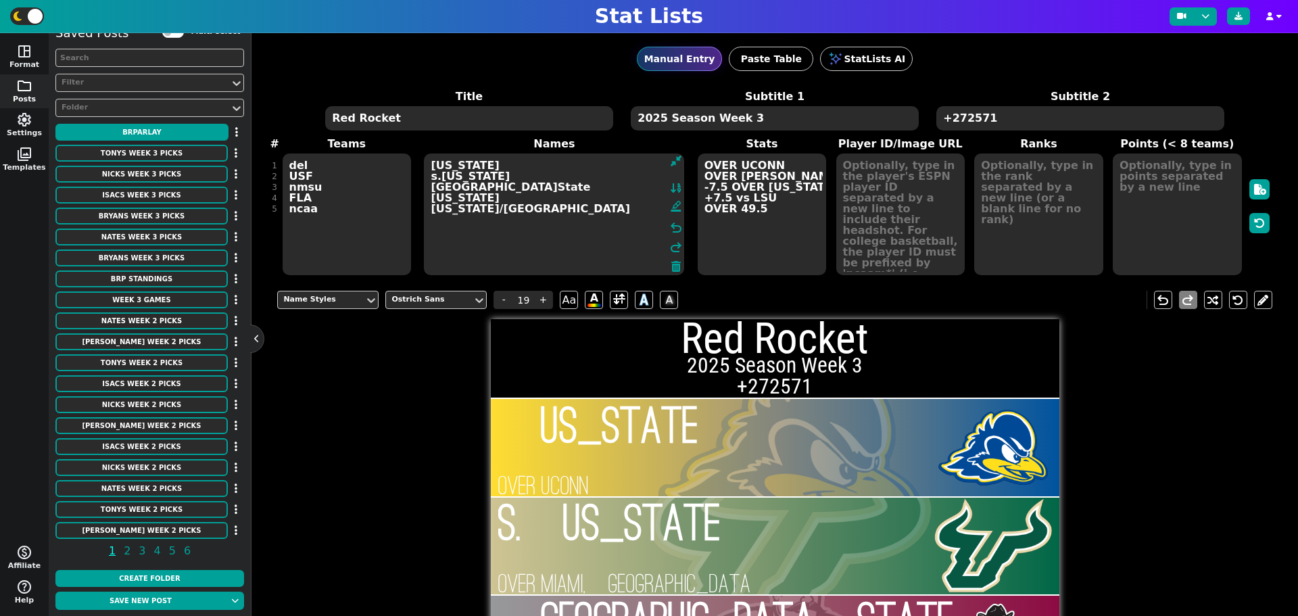
click at [590, 198] on textarea "Delaware s.fLORIDA New.Mexico.State Florida OREGON/NORTHWESTERN" at bounding box center [554, 214] width 260 height 122
click at [528, 183] on textarea "Delaware s.fLORIDA New.Mexico.State Florida OREGON/NORTHWESTERN" at bounding box center [554, 214] width 260 height 122
click at [536, 172] on textarea "Delaware s.fLORIDA New.Mexico.State Florida OREGON/NORTHWESTERN" at bounding box center [554, 214] width 260 height 122
type textarea "Delaware s.fLORIDA New.Mexico.State Florida OREGON/NORTHWESTERN"
click at [671, 189] on icon at bounding box center [676, 188] width 12 height 11
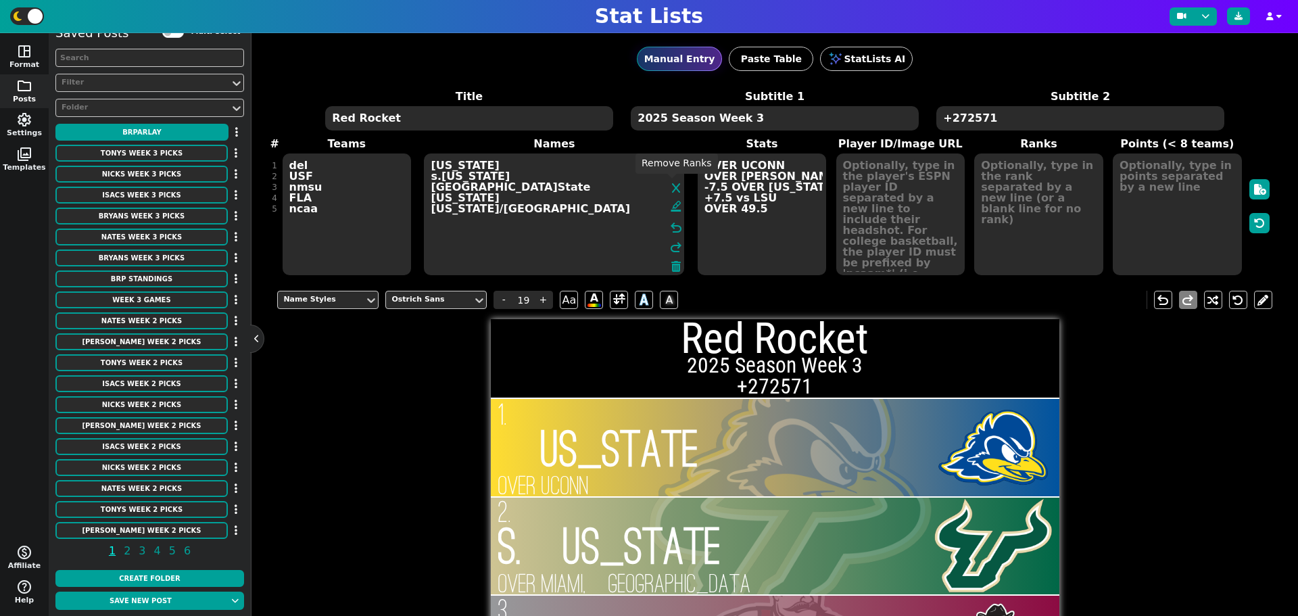
click at [672, 187] on span at bounding box center [676, 189] width 8 height 16
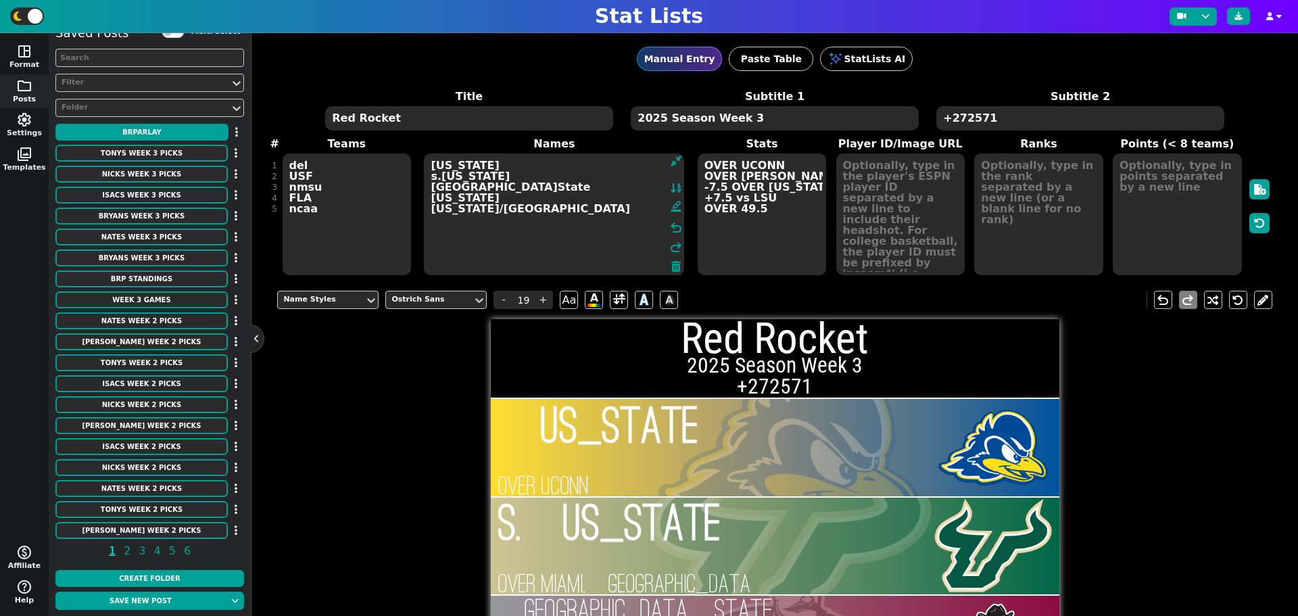
click at [567, 190] on textarea "Delaware s.fLORIDA New.Mexico.State Florida OREGON/NORTHWESTERN" at bounding box center [554, 214] width 260 height 122
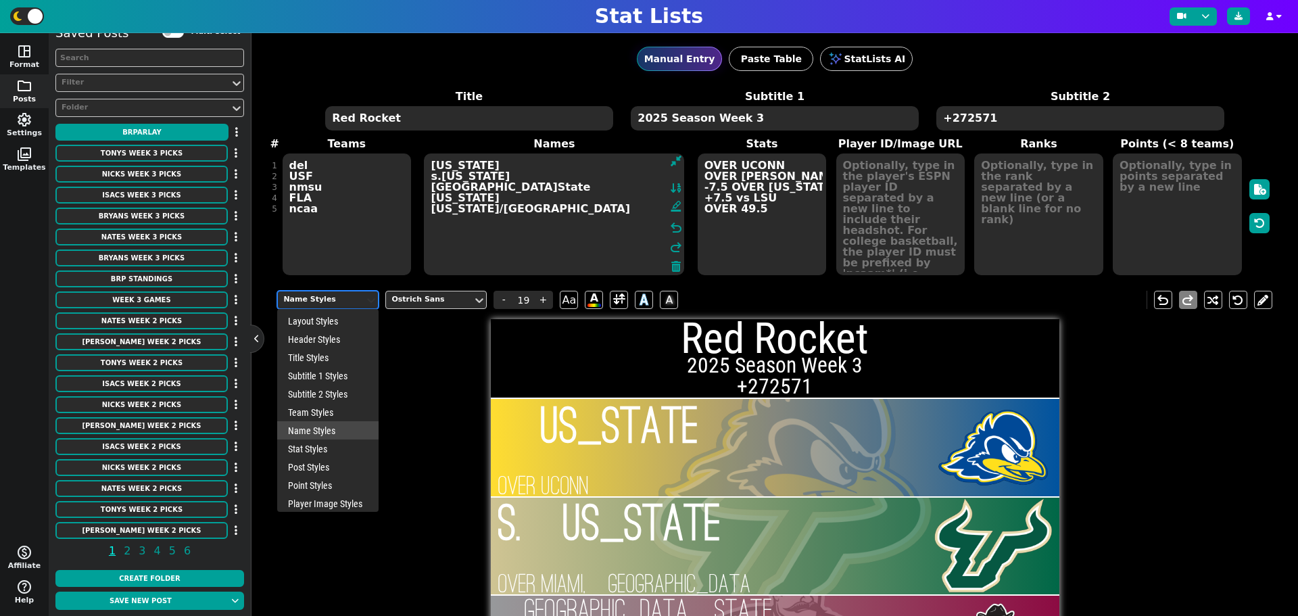
click at [368, 303] on icon at bounding box center [371, 300] width 14 height 14
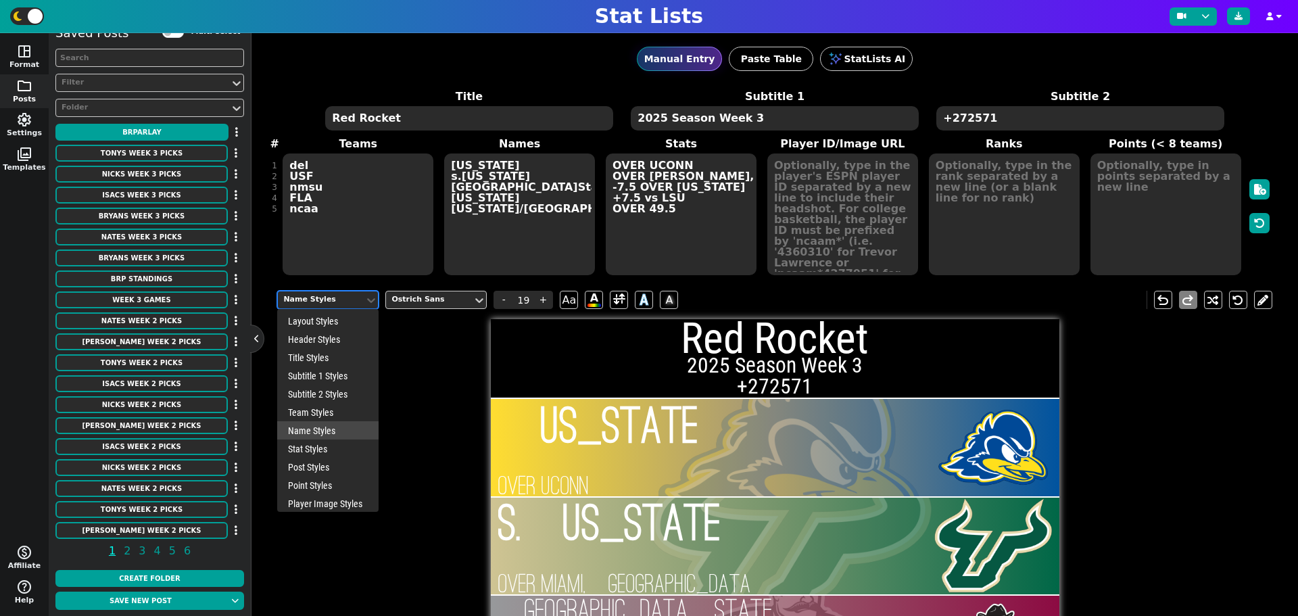
click at [341, 429] on div "Name Styles" at bounding box center [327, 430] width 101 height 18
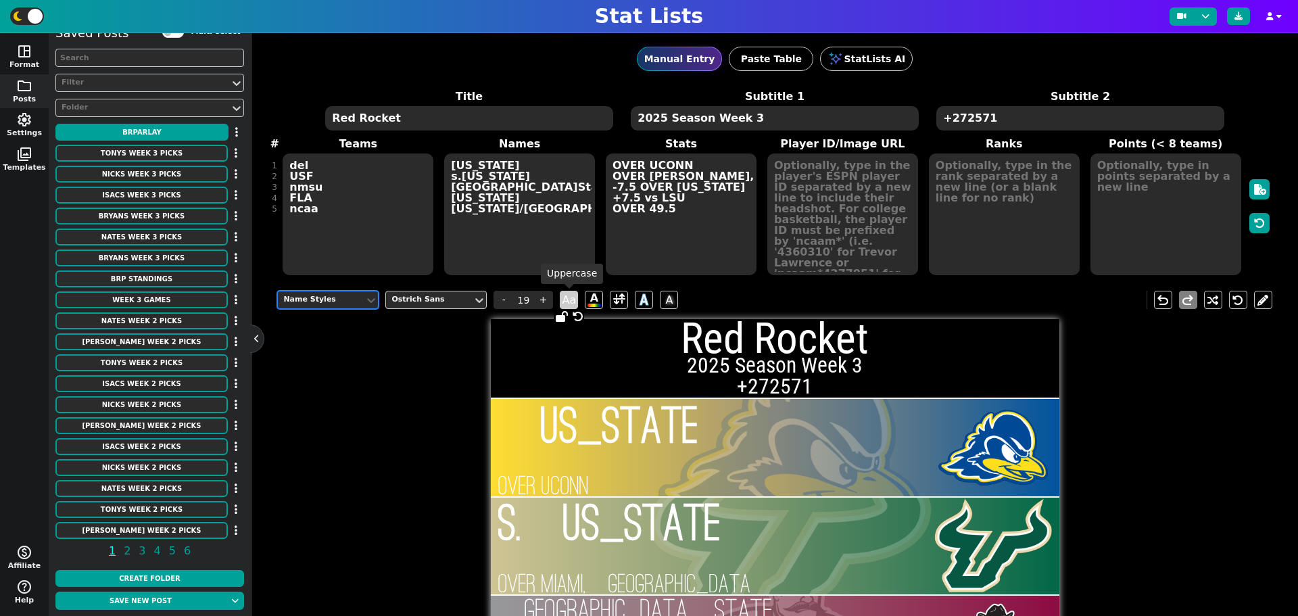
click at [567, 302] on span "Aa" at bounding box center [569, 300] width 18 height 18
click at [567, 302] on span "AA" at bounding box center [569, 300] width 18 height 18
click at [567, 302] on span "Aa" at bounding box center [569, 300] width 18 height 18
click at [548, 304] on span "+" at bounding box center [543, 300] width 20 height 18
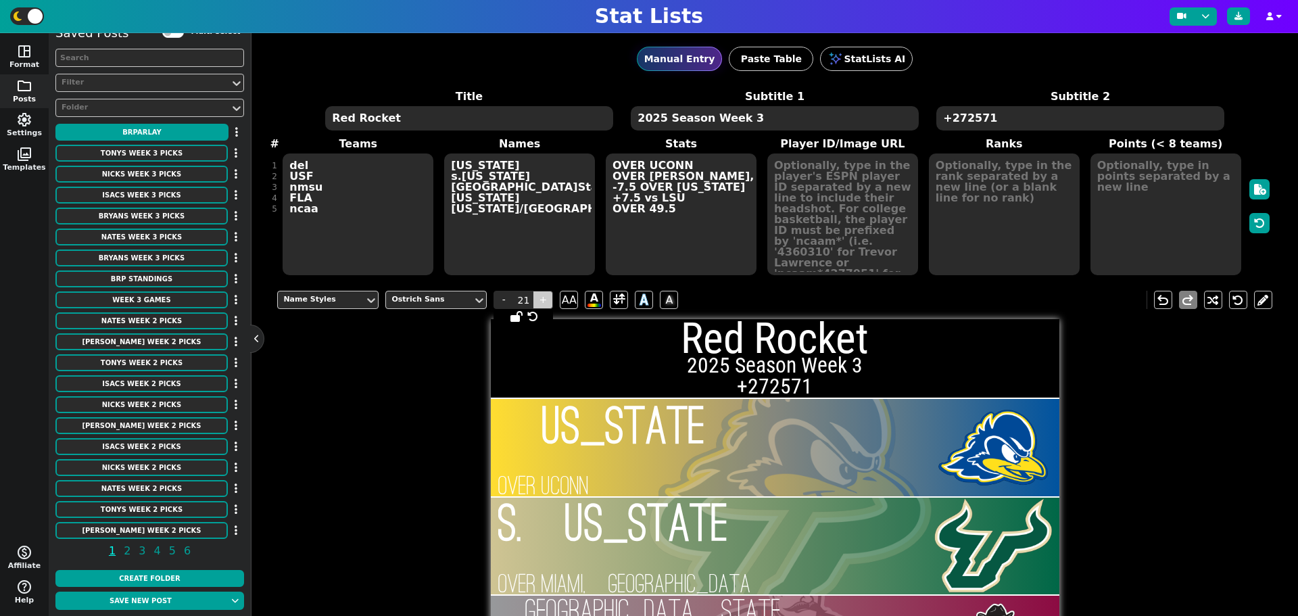
click at [548, 304] on span "+" at bounding box center [543, 300] width 20 height 18
type input "22"
click at [452, 361] on div "Name Styles Ostrich Sans - 22 + AA A A A undo redo Red Rocket 2025 Season Week …" at bounding box center [774, 584] width 994 height 607
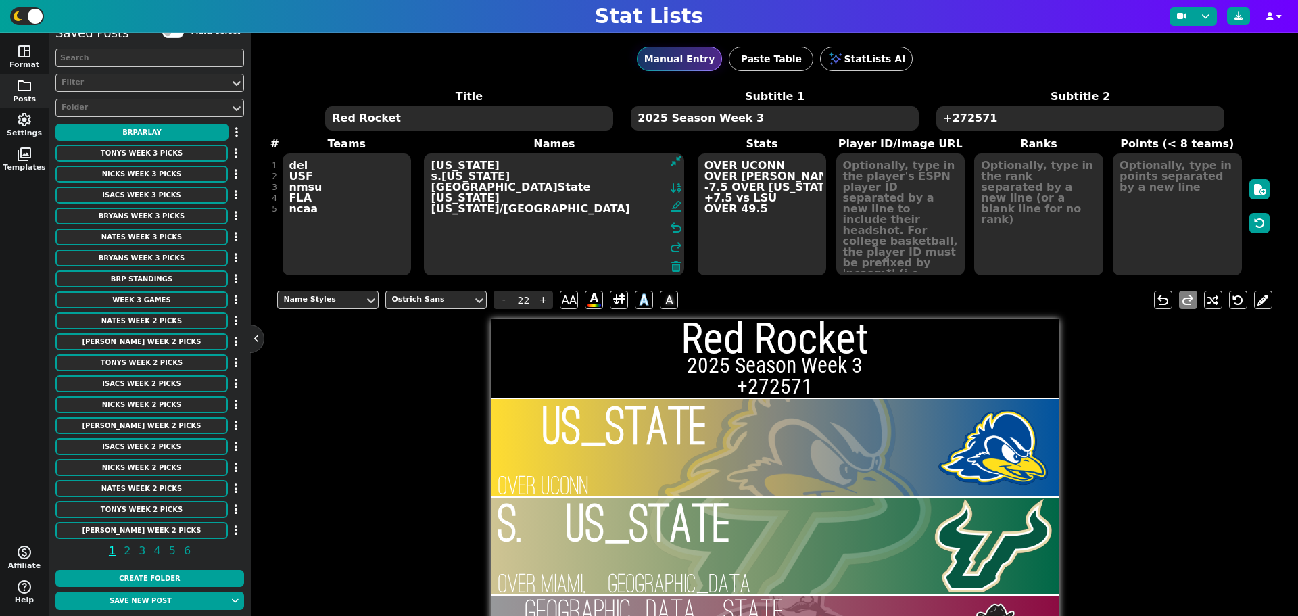
click at [549, 182] on textarea "Delaware s.fLORIDA New.Mexico.State Florida OREGON/NORTHWESTERN" at bounding box center [554, 214] width 260 height 122
drag, startPoint x: 481, startPoint y: 175, endPoint x: 425, endPoint y: 174, distance: 55.4
click at [425, 174] on textarea "Delaware s.fLORIDA New.Mexico.State Florida OREGON/NORTHWESTERN" at bounding box center [554, 214] width 260 height 122
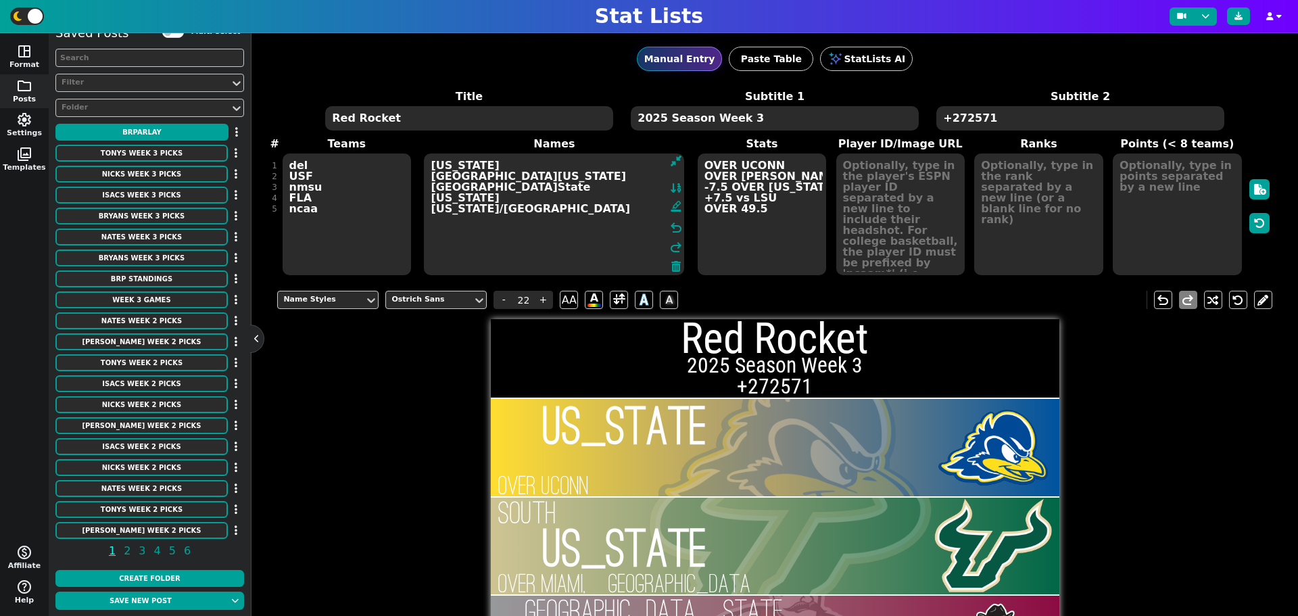
drag, startPoint x: 556, startPoint y: 196, endPoint x: 542, endPoint y: 191, distance: 14.6
click at [553, 195] on textarea "Delaware South Florida New.Mexico.State Florida OREGON/NORTHWESTERN" at bounding box center [554, 214] width 260 height 122
drag, startPoint x: 523, startPoint y: 184, endPoint x: 428, endPoint y: 191, distance: 94.9
click at [428, 191] on textarea "Delaware South Florida New.Mexico.State Florida OREGON/NORTHWESTERN" at bounding box center [554, 214] width 260 height 122
type textarea "Delaware South Florida New Mexico State Florida OREGON/NORTHWESTERN"
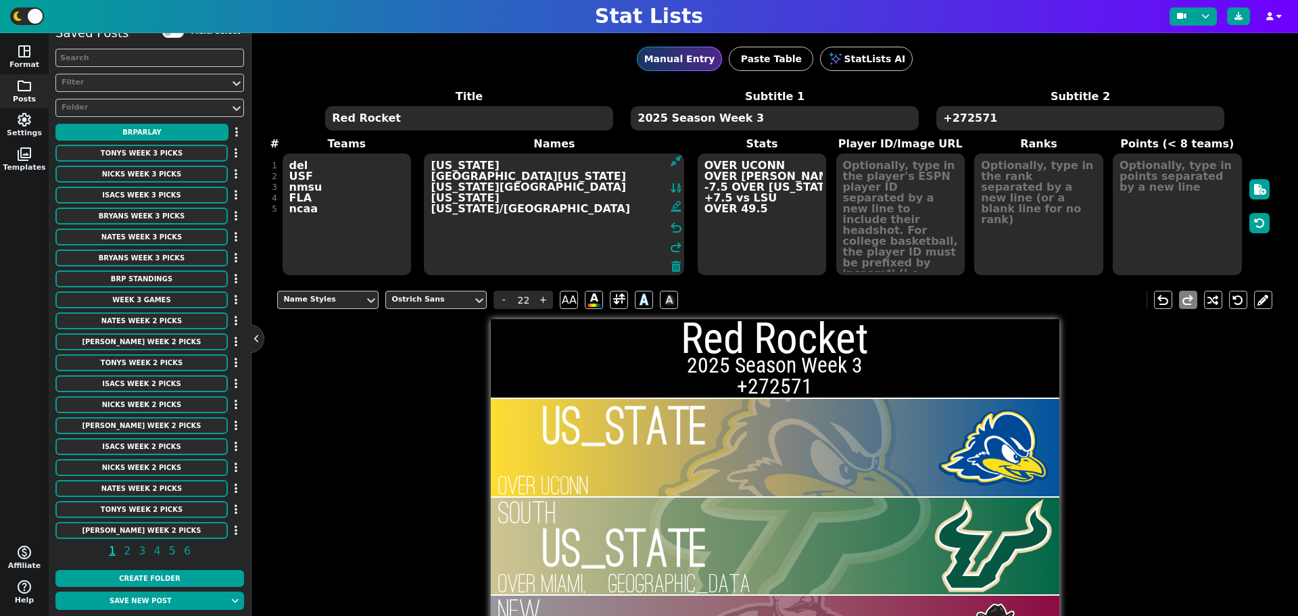
click at [795, 181] on textarea "OVER UCONN OVER mIAMI,fl -7.5 OVER ARKANSAS +7.5 vs LSU OVER 49.5" at bounding box center [762, 214] width 129 height 122
type input "23"
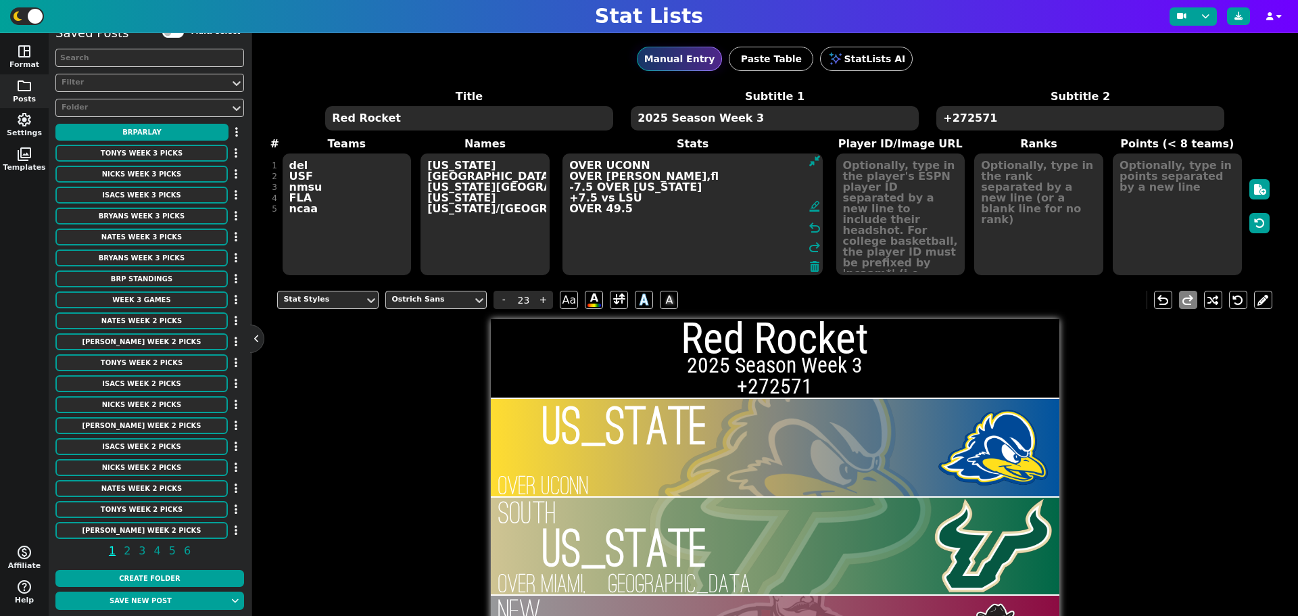
drag, startPoint x: 694, startPoint y: 188, endPoint x: 571, endPoint y: 187, distance: 123.0
click at [571, 187] on textarea "OVER UCONN OVER mIAMI,fl -7.5 OVER ARKANSAS +7.5 vs LSU OVER 49.5" at bounding box center [692, 214] width 260 height 122
click at [604, 183] on textarea "OVER UCONN OVER mIAMI,fl Over +7.5 vs LSU OVER 49.5" at bounding box center [692, 214] width 260 height 122
click at [623, 188] on textarea "OVER UCONN OVER mIAMI,fl Over +7.5 vs LSU OVER 49.5" at bounding box center [692, 214] width 260 height 122
type textarea "OVER UCONN OVER mIAMI,fl Over LA Tech +7.5 vs LSU OVER 49.5"
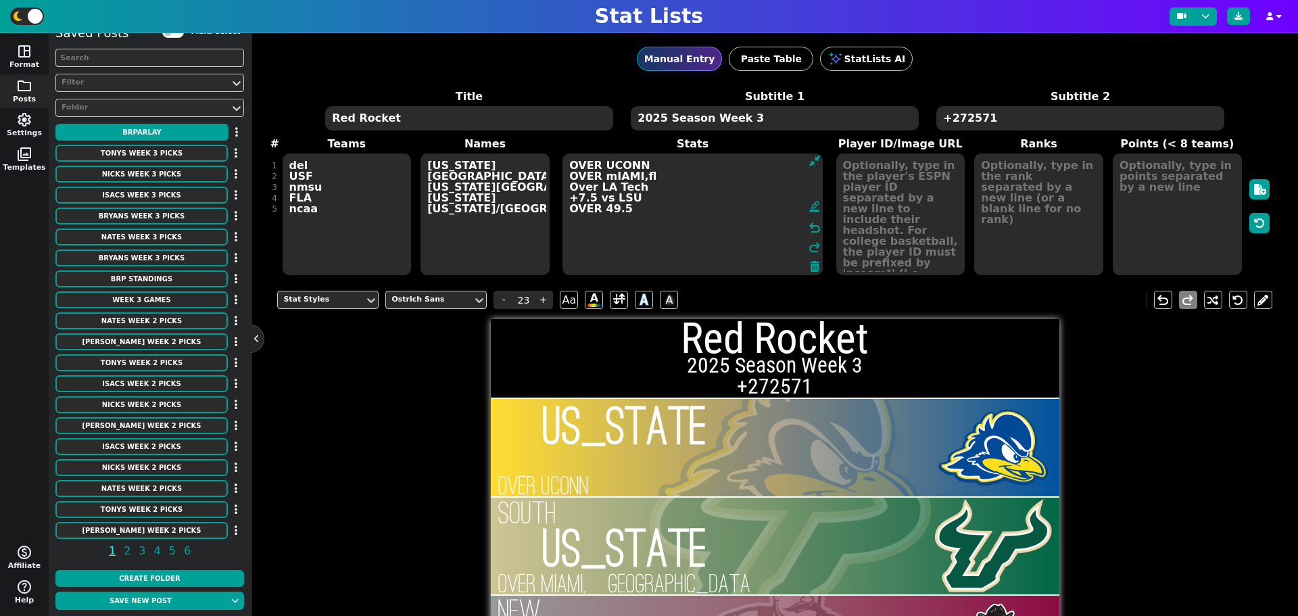
click at [313, 193] on textarea "del USF nmsu FLA ncaa" at bounding box center [347, 214] width 129 height 122
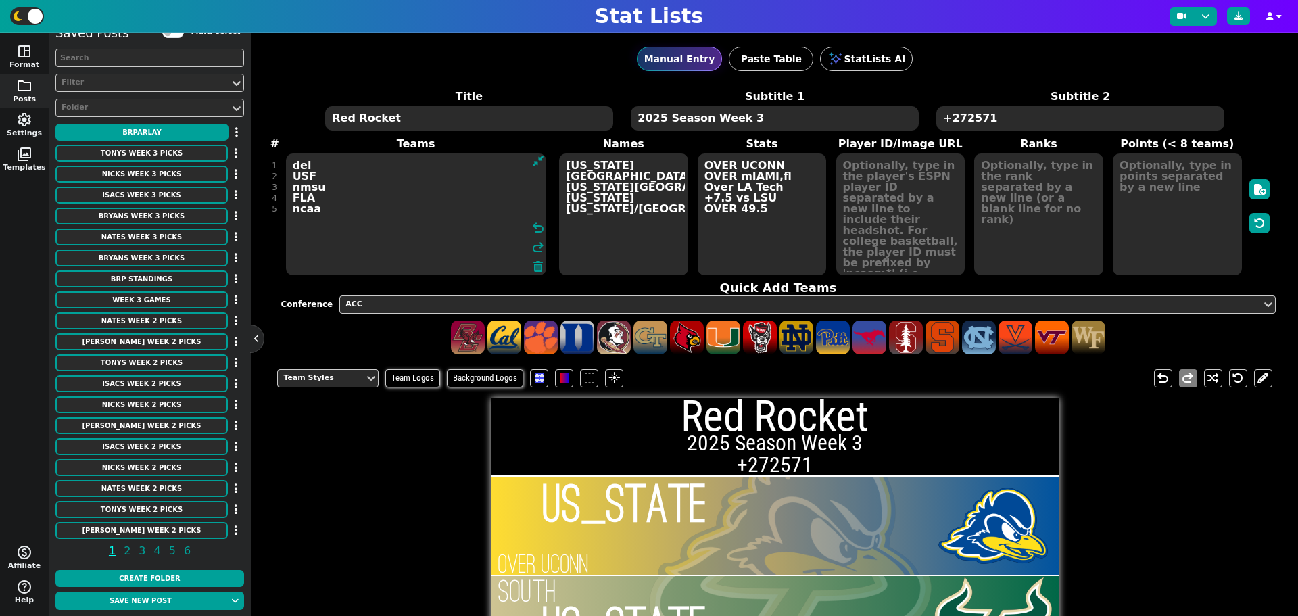
click at [331, 198] on textarea "del USF nmsu FLA ncaa" at bounding box center [416, 214] width 260 height 122
drag, startPoint x: 320, startPoint y: 198, endPoint x: 290, endPoint y: 201, distance: 29.9
click at [290, 201] on textarea "del USF nmsu FLA ncaa" at bounding box center [416, 214] width 260 height 122
type textarea "del USF nmsu txst ncaa"
click at [598, 200] on textarea "Delaware South Florida New Mexico State Florida OREGON/NORTHWESTERN" at bounding box center [623, 214] width 129 height 122
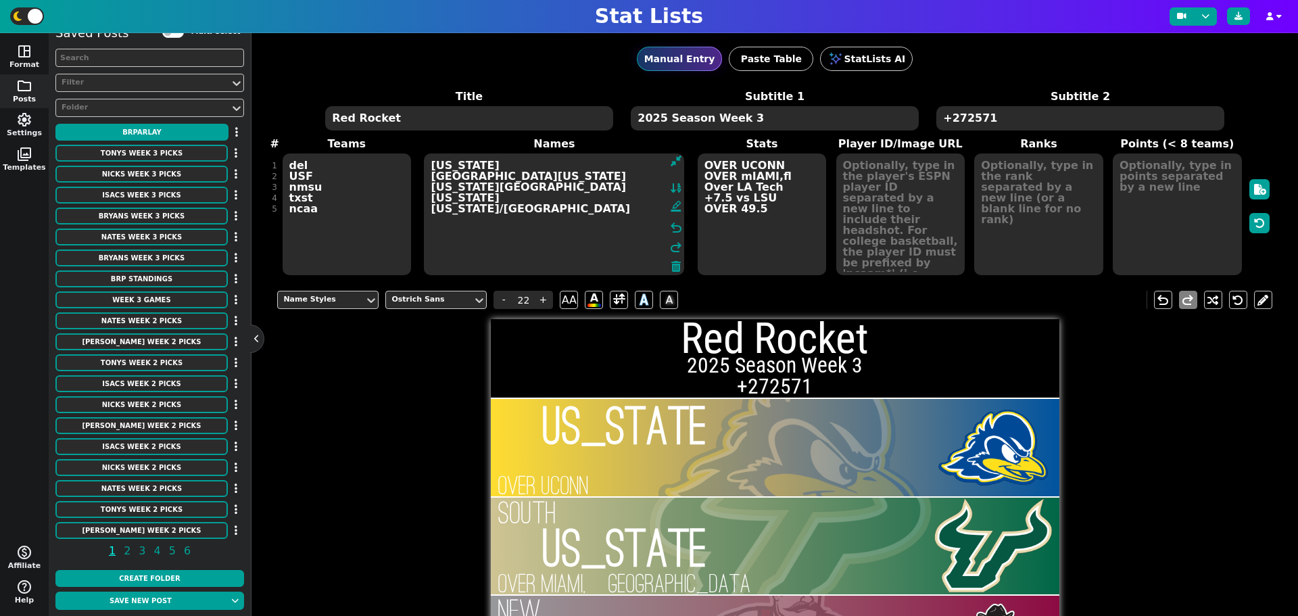
drag, startPoint x: 468, startPoint y: 200, endPoint x: 423, endPoint y: 201, distance: 45.3
click at [424, 201] on textarea "Delaware South Florida New Mexico State Florida OREGON/NORTHWESTERN" at bounding box center [554, 214] width 260 height 122
type textarea "Delaware South Florida New Mexico State Texas State OREGON/NORTHWESTERN"
drag, startPoint x: 763, startPoint y: 207, endPoint x: 741, endPoint y: 196, distance: 24.8
click at [763, 206] on textarea "OVER UCONN OVER mIAMI,fl Over LA Tech +7.5 vs LSU OVER 49.5" at bounding box center [762, 214] width 129 height 122
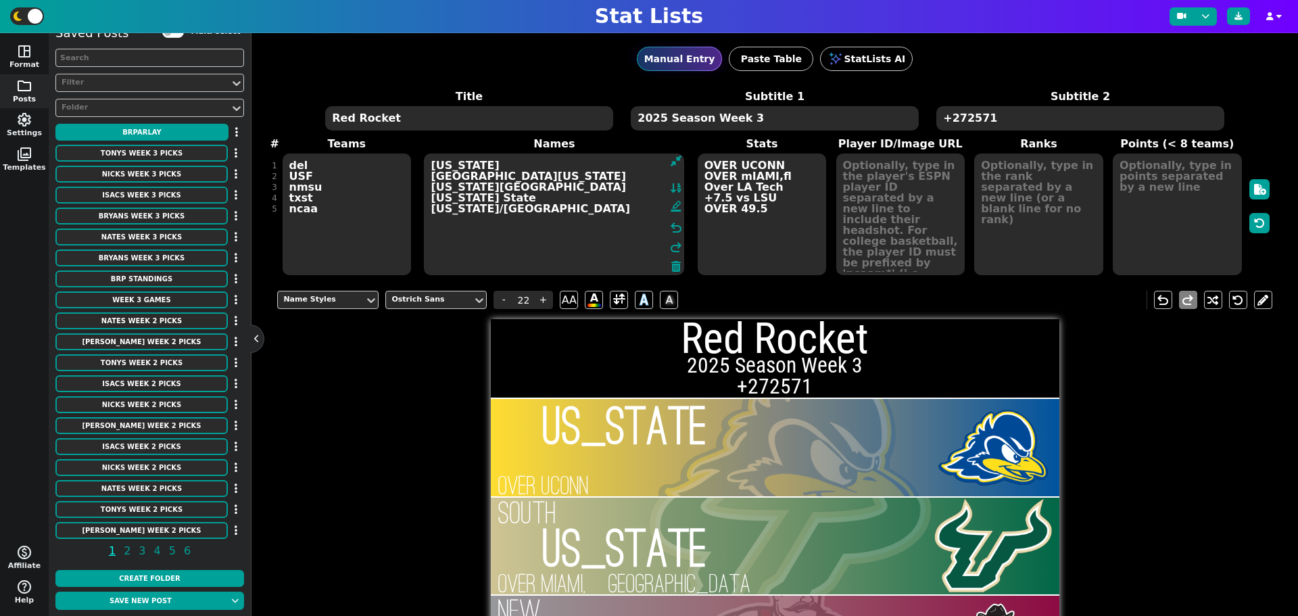
type input "23"
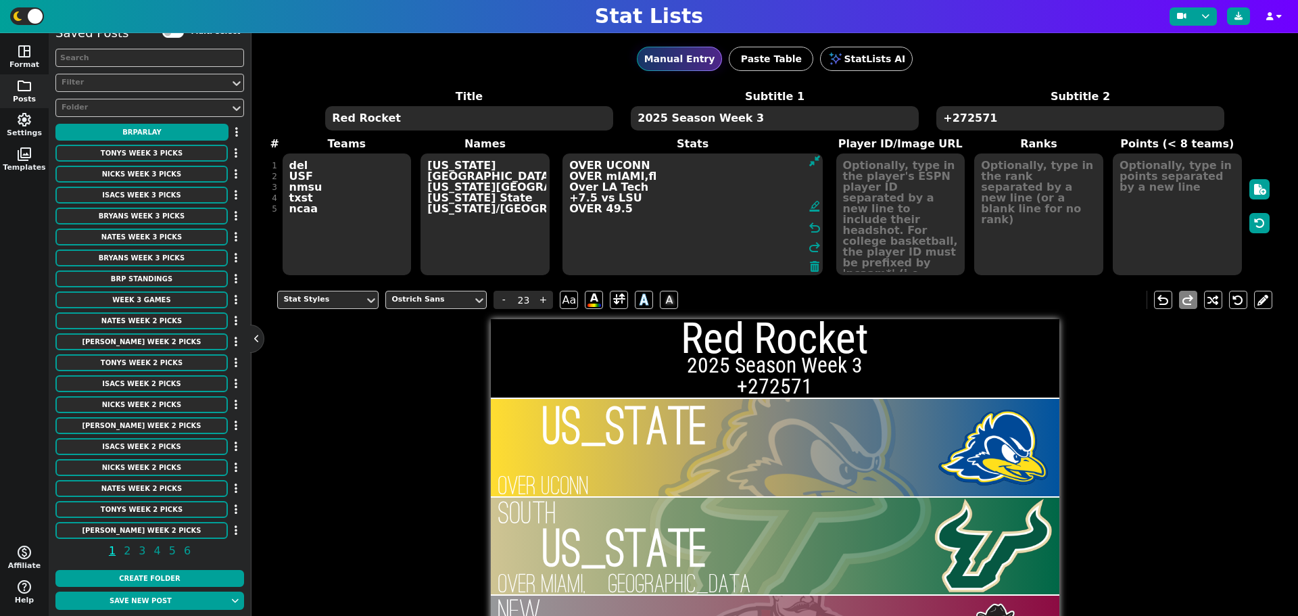
drag, startPoint x: 640, startPoint y: 197, endPoint x: 567, endPoint y: 197, distance: 72.3
click at [567, 197] on textarea "OVER UCONN OVER mIAMI,fl Over LA Tech +7.5 vs LSU OVER 49.5" at bounding box center [692, 214] width 260 height 122
type textarea "OVER UCONN OVER mIAMI,fl Over LA Tech Over Arizona State OVER 49.5"
click at [341, 224] on textarea "del USF nmsu txst ncaa" at bounding box center [347, 214] width 129 height 122
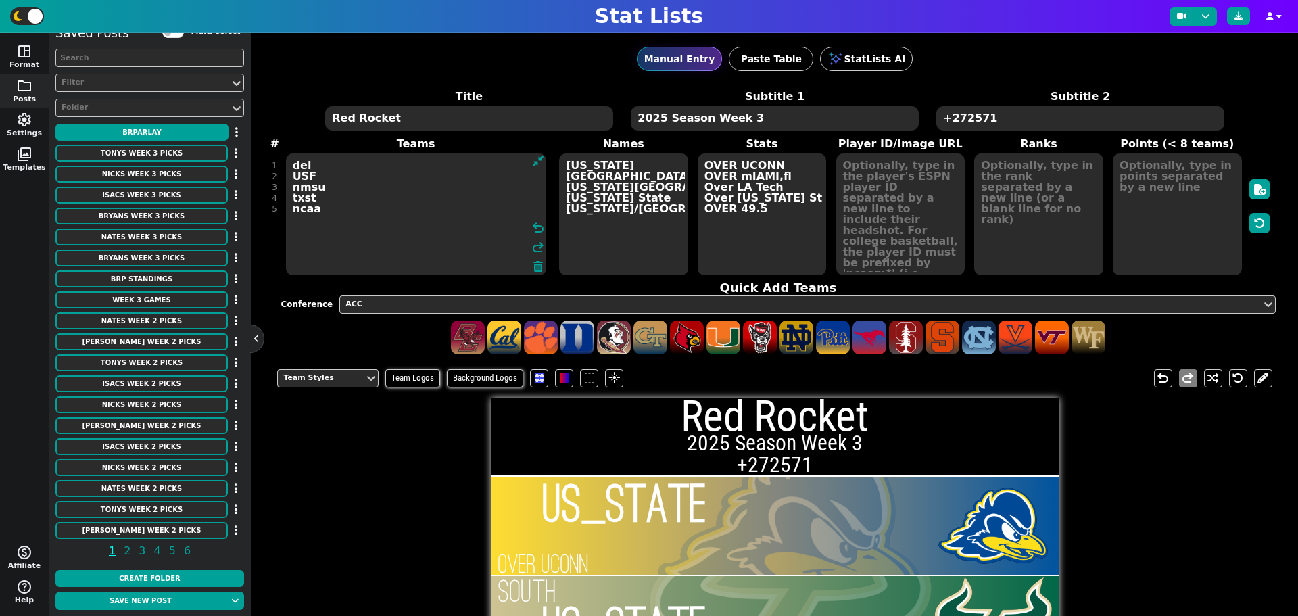
drag, startPoint x: 318, startPoint y: 208, endPoint x: 289, endPoint y: 210, distance: 29.8
click at [289, 210] on textarea "del USF nmsu txst ncaa" at bounding box center [416, 214] width 260 height 122
type textarea "del USF nmsu txst [PERSON_NAME]"
click at [625, 219] on textarea "Delaware South Florida New Mexico State Texas State OREGON/NORTHWESTERN" at bounding box center [623, 214] width 129 height 122
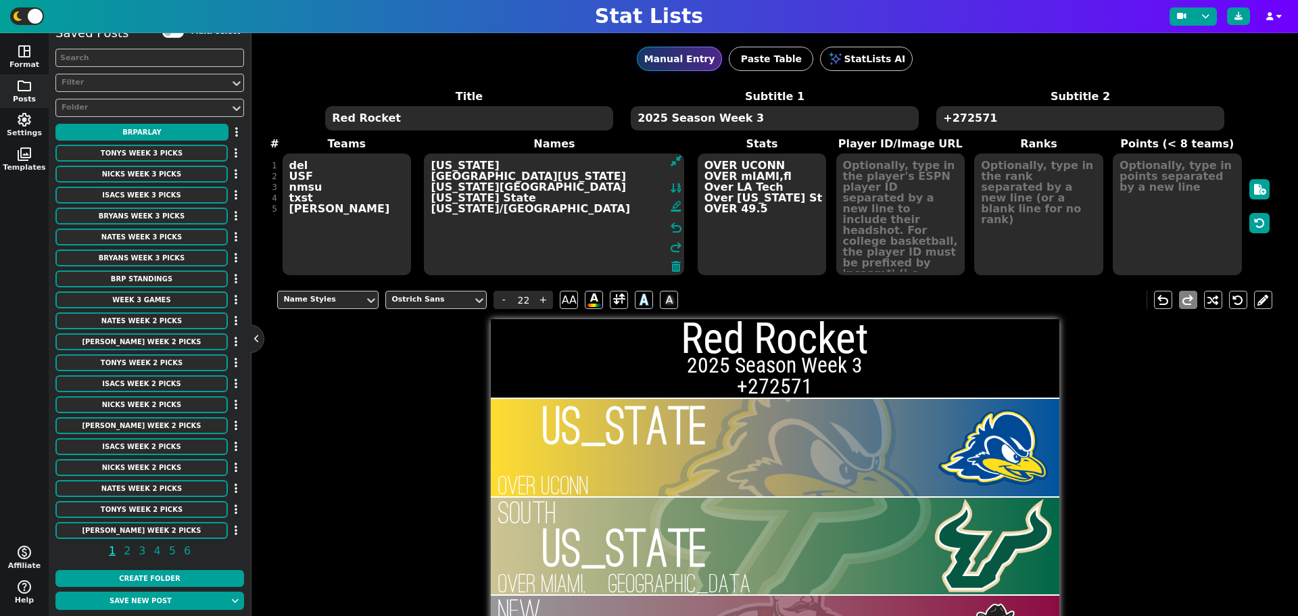
drag, startPoint x: 558, startPoint y: 209, endPoint x: 433, endPoint y: 212, distance: 125.1
click at [433, 212] on textarea "Delaware South Florida New Mexico State Texas State OREGON/NORTHWESTERN" at bounding box center [554, 214] width 260 height 122
type textarea "[US_STATE] [GEOGRAPHIC_DATA][US_STATE] [US_STATE][GEOGRAPHIC_DATA] [US_STATE] S…"
click at [750, 224] on textarea "OVER UCONN OVER mIAMI,fl Over LA Tech Over Arizona State OVER 49.5" at bounding box center [762, 214] width 129 height 122
type input "23"
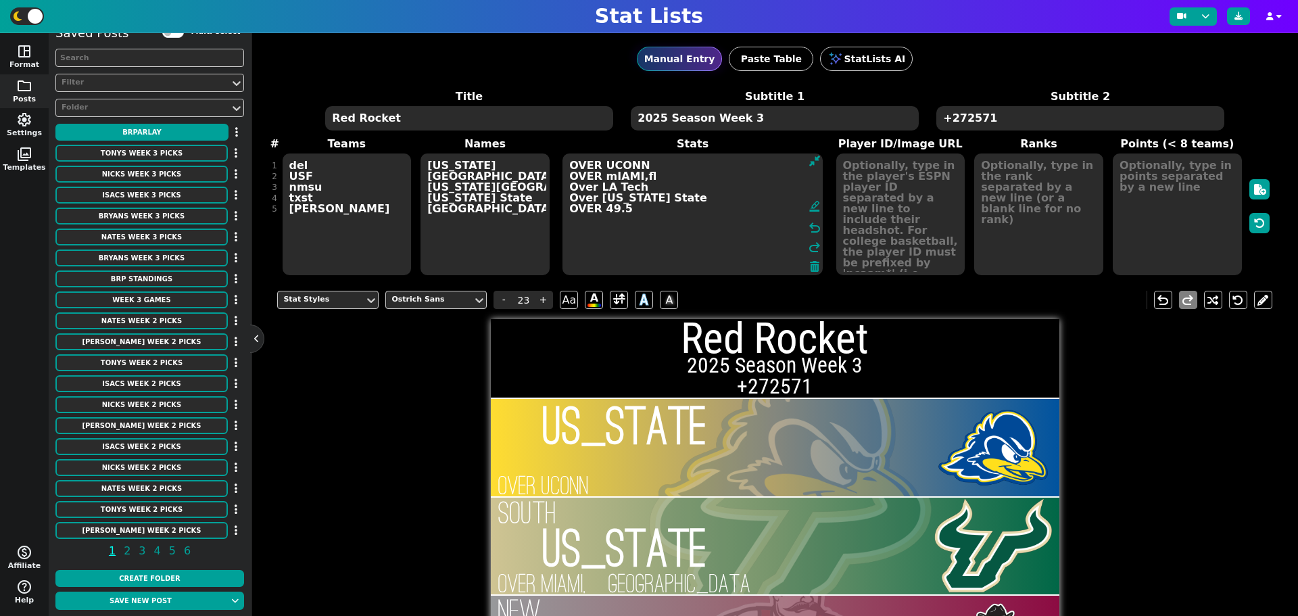
drag, startPoint x: 621, startPoint y: 208, endPoint x: 602, endPoint y: 209, distance: 18.3
click at [602, 209] on textarea "OVER UCONN OVER mIAMI,fl Over LA Tech Over Arizona State OVER 49.5" at bounding box center [692, 214] width 260 height 122
click at [625, 212] on textarea "OVER UCONN OVER mIAMI,fl Over LA Tech Over Arizona State OVER" at bounding box center [692, 214] width 260 height 122
type textarea "OVER UCONN OVER mIAMI,fl Over LA Tech Over [US_STATE] State OVER [GEOGRAPHIC_DA…"
click at [1072, 189] on textarea at bounding box center [1038, 214] width 129 height 122
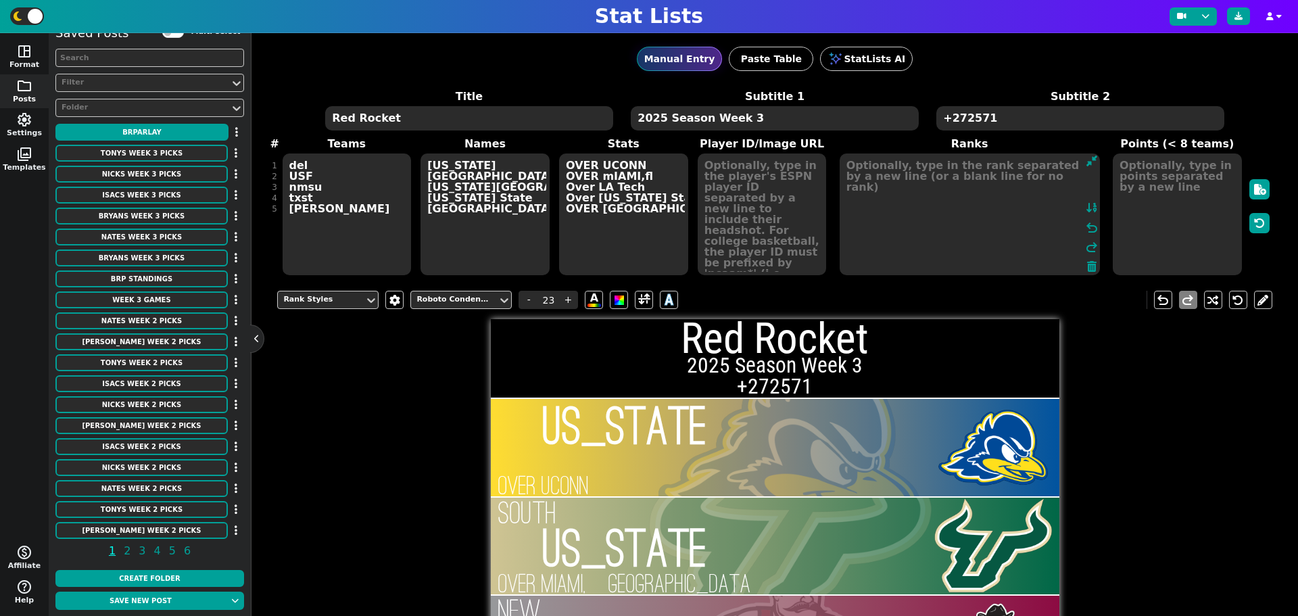
type textarea "g"
click at [175, 604] on button "Save new post" at bounding box center [140, 601] width 170 height 18
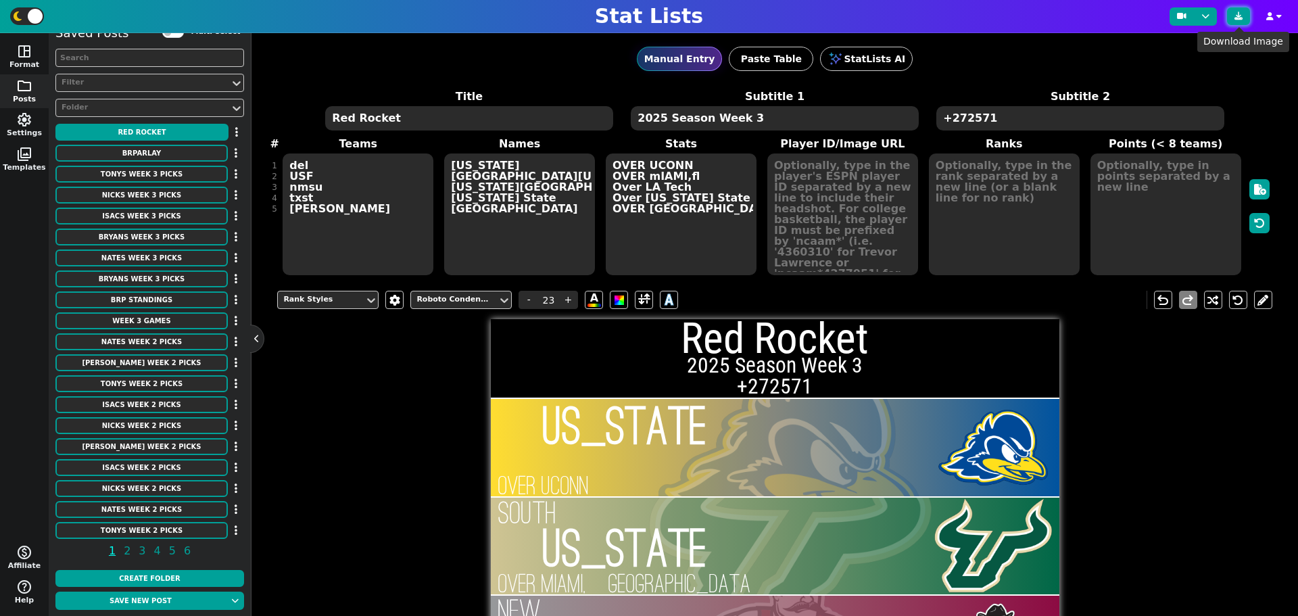
click at [1237, 19] on icon at bounding box center [1238, 16] width 8 height 8
